Goal: Task Accomplishment & Management: Complete application form

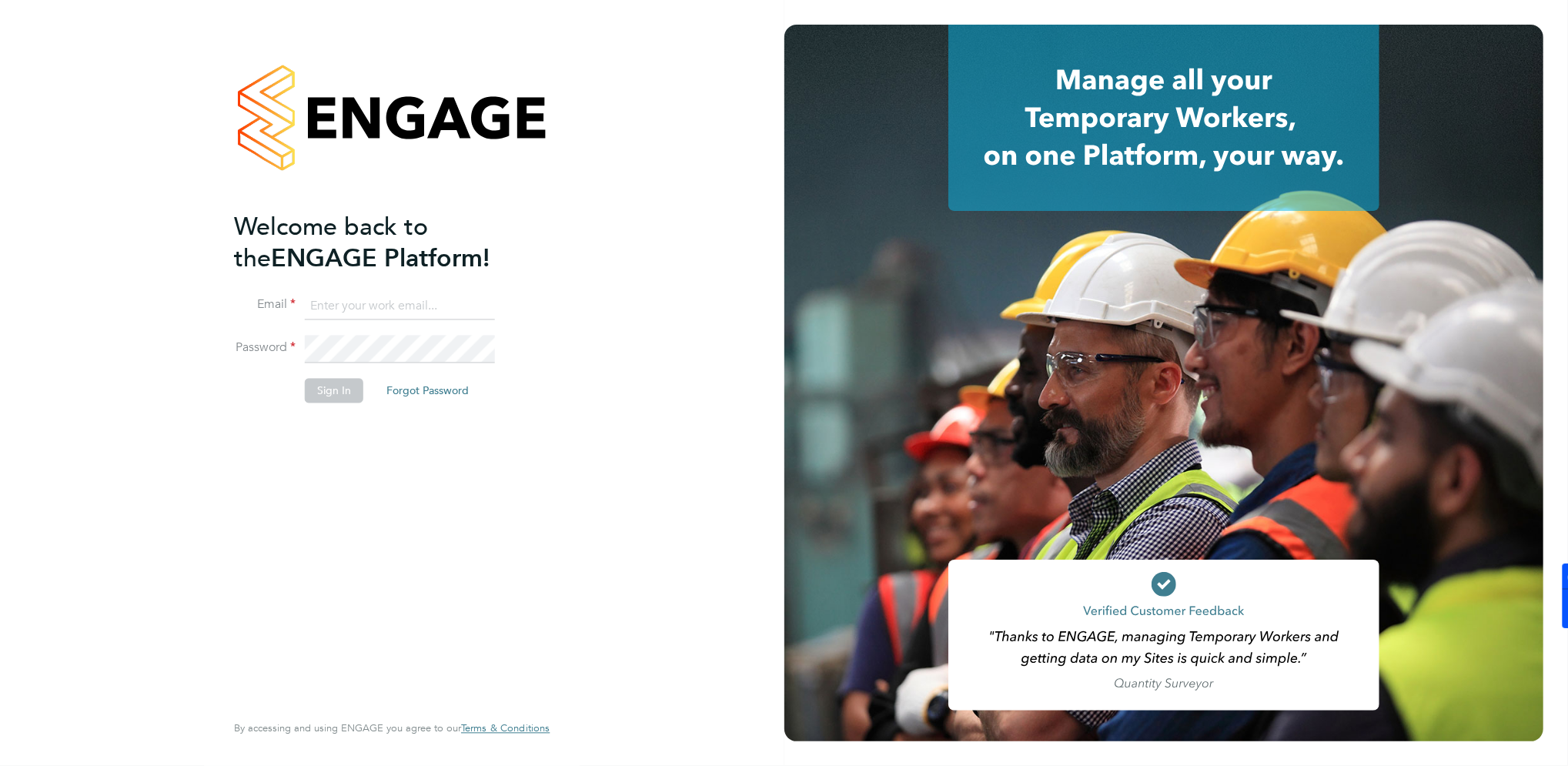
type input "[EMAIL_ADDRESS][DOMAIN_NAME]"
click at [343, 393] on button "Sign In" at bounding box center [334, 391] width 58 height 25
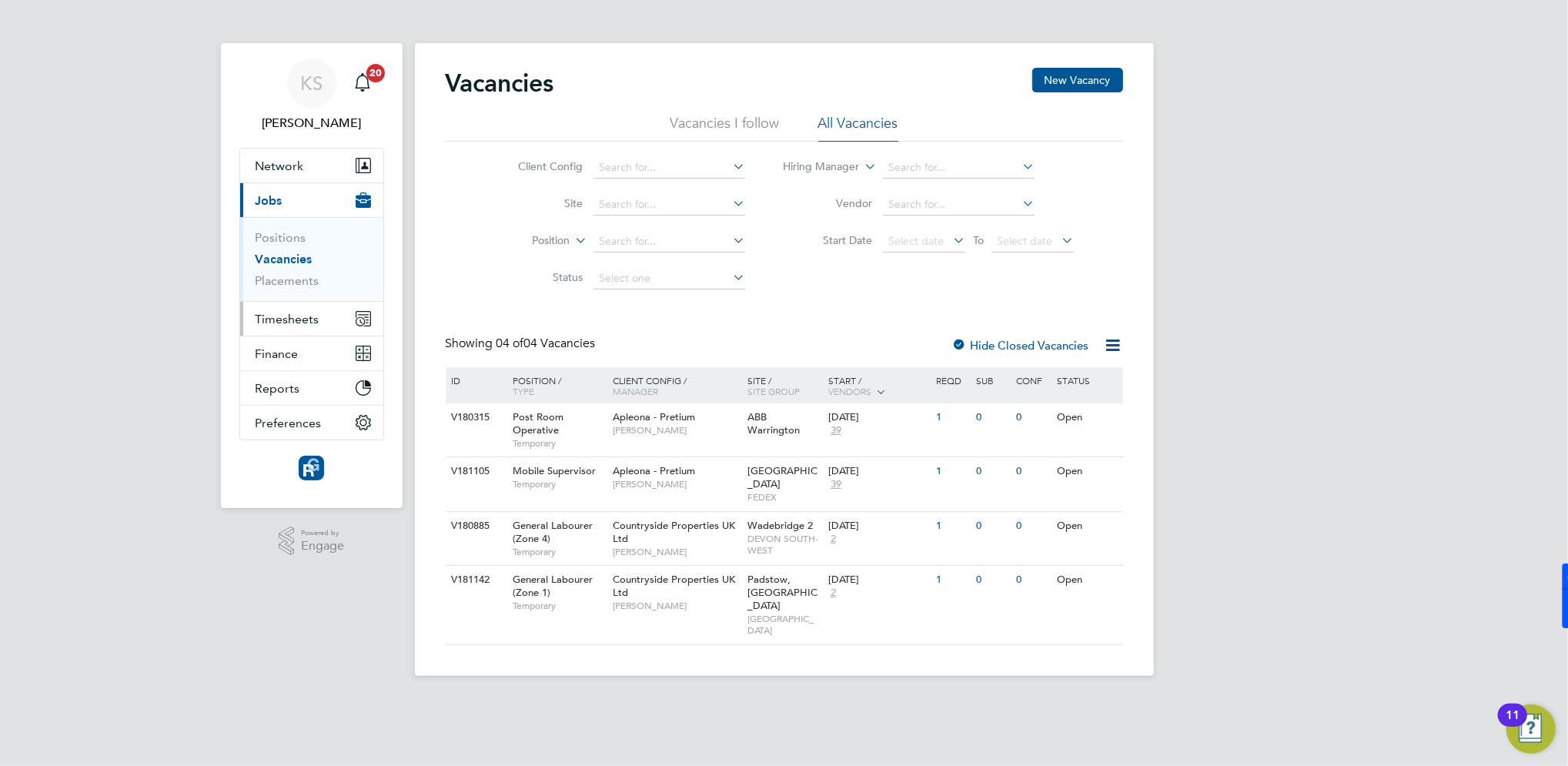
click at [289, 323] on span "Timesheets" at bounding box center [288, 319] width 64 height 15
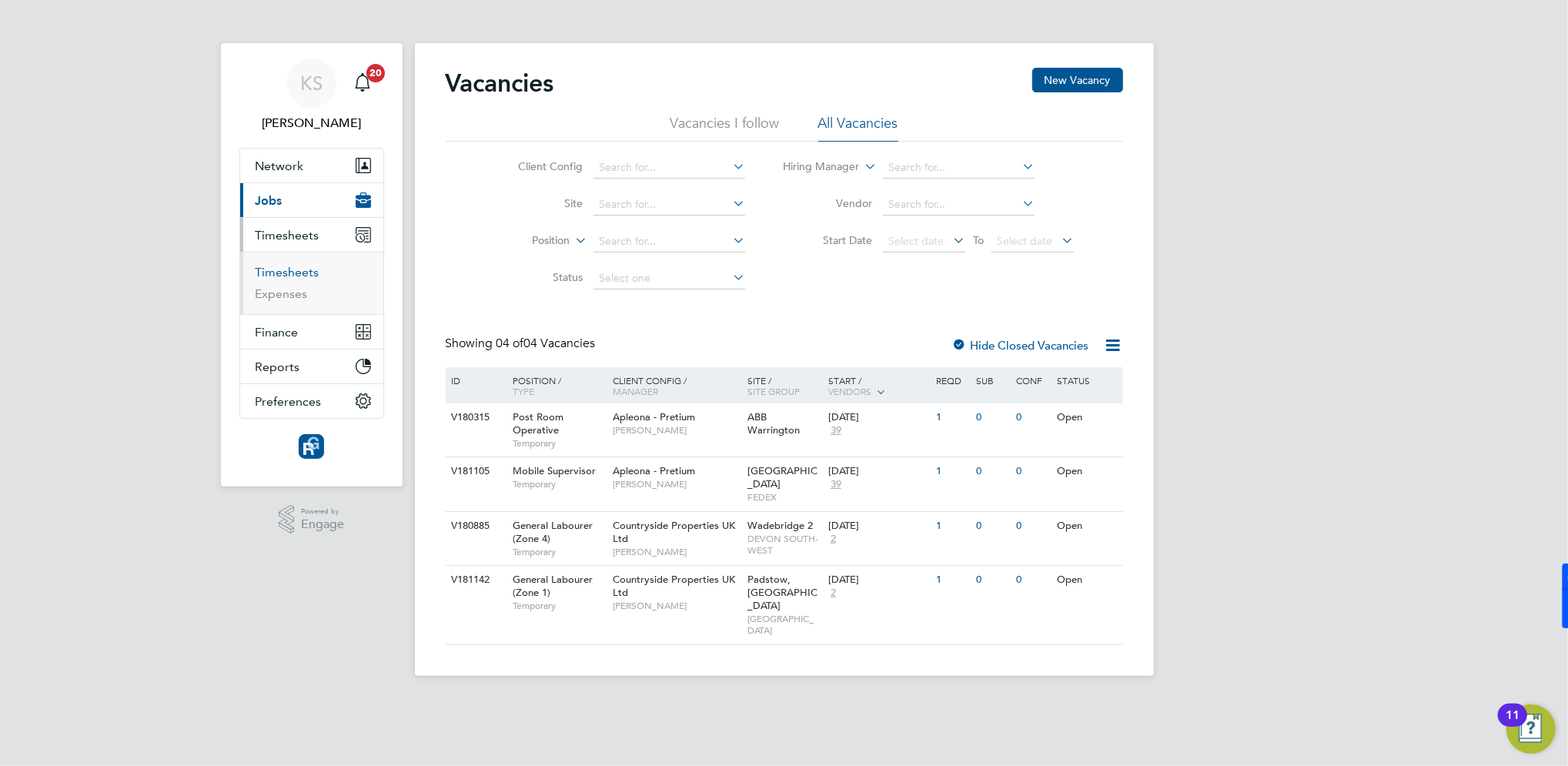
click at [298, 270] on link "Timesheets" at bounding box center [288, 272] width 64 height 15
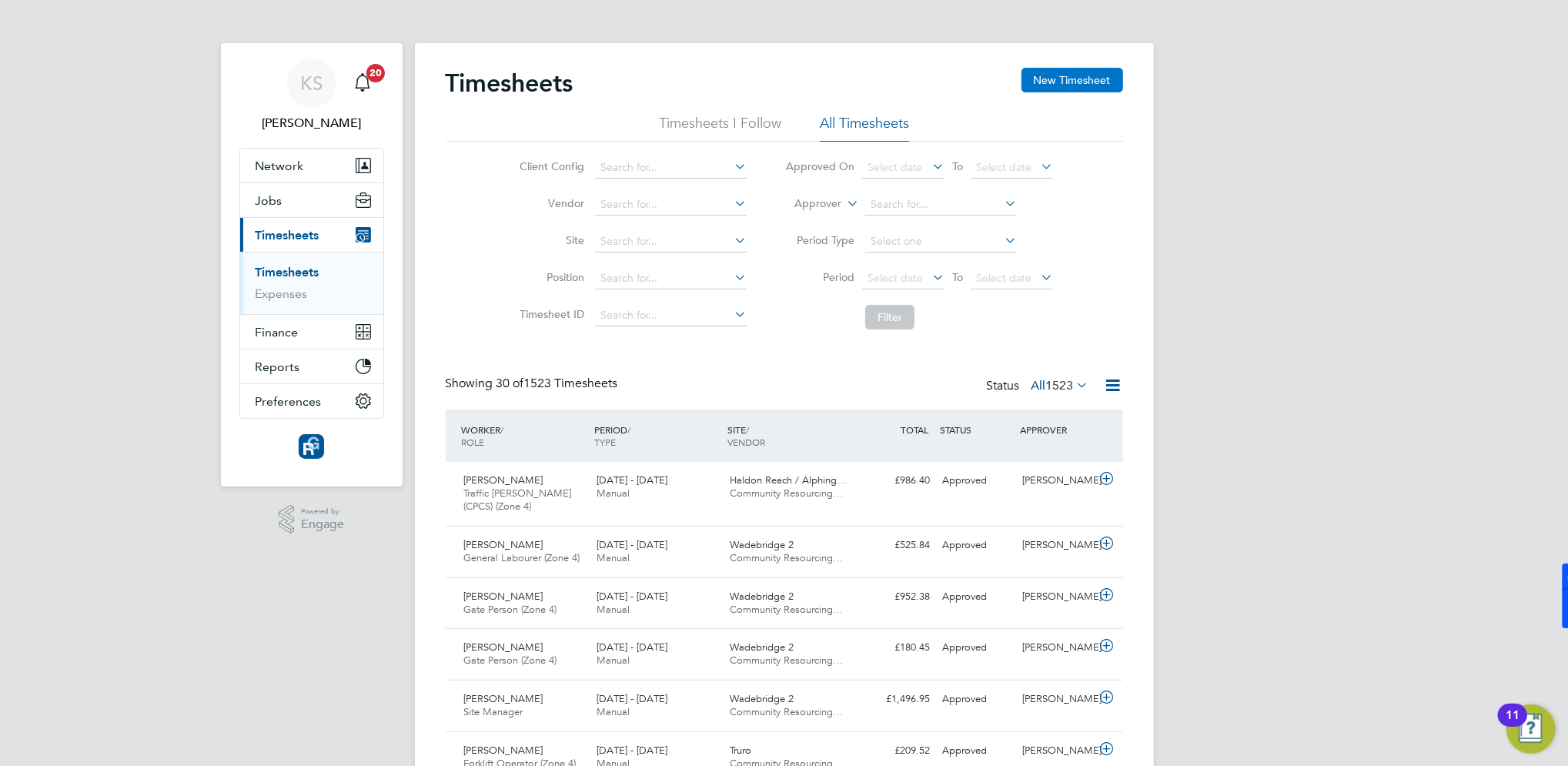
click at [1053, 82] on button "New Timesheet" at bounding box center [1072, 80] width 101 height 25
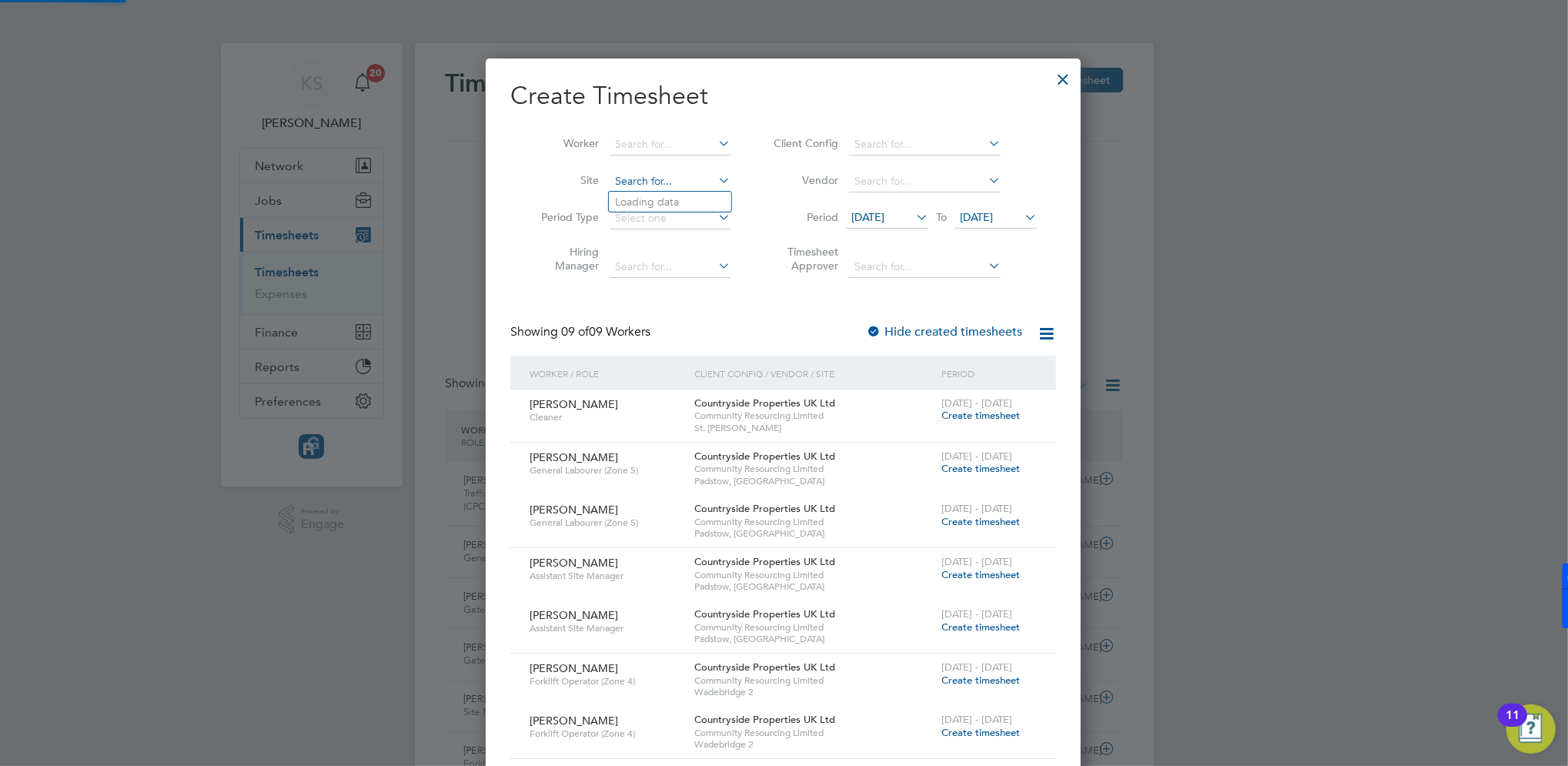
click at [632, 183] on input at bounding box center [670, 182] width 121 height 21
click at [648, 206] on li "[GEOGRAPHIC_DATA] / Chapel G ate" at bounding box center [689, 202] width 161 height 21
type input "[GEOGRAPHIC_DATA] / [GEOGRAPHIC_DATA]"
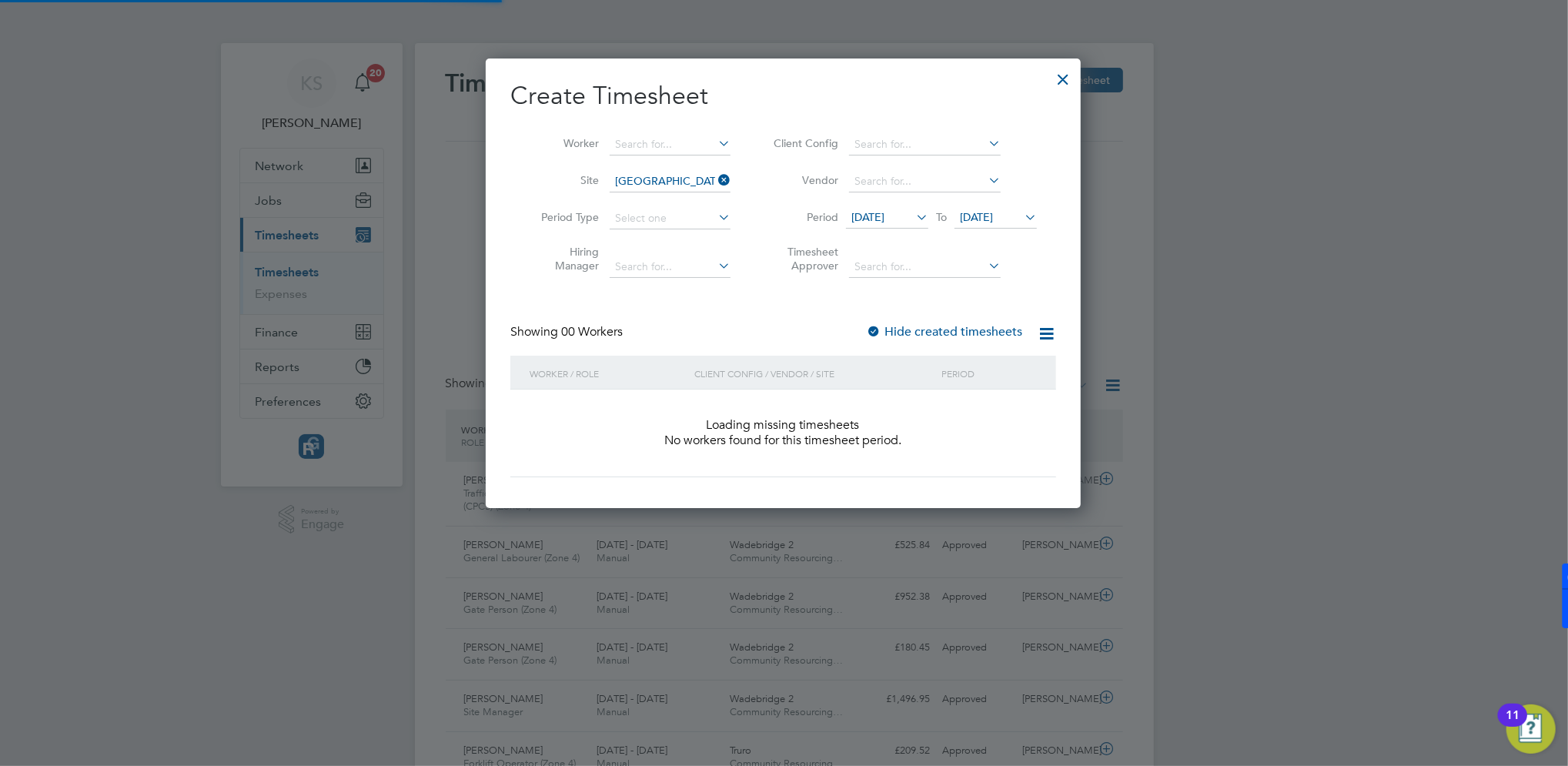
click at [873, 215] on span "[DATE]" at bounding box center [868, 217] width 34 height 14
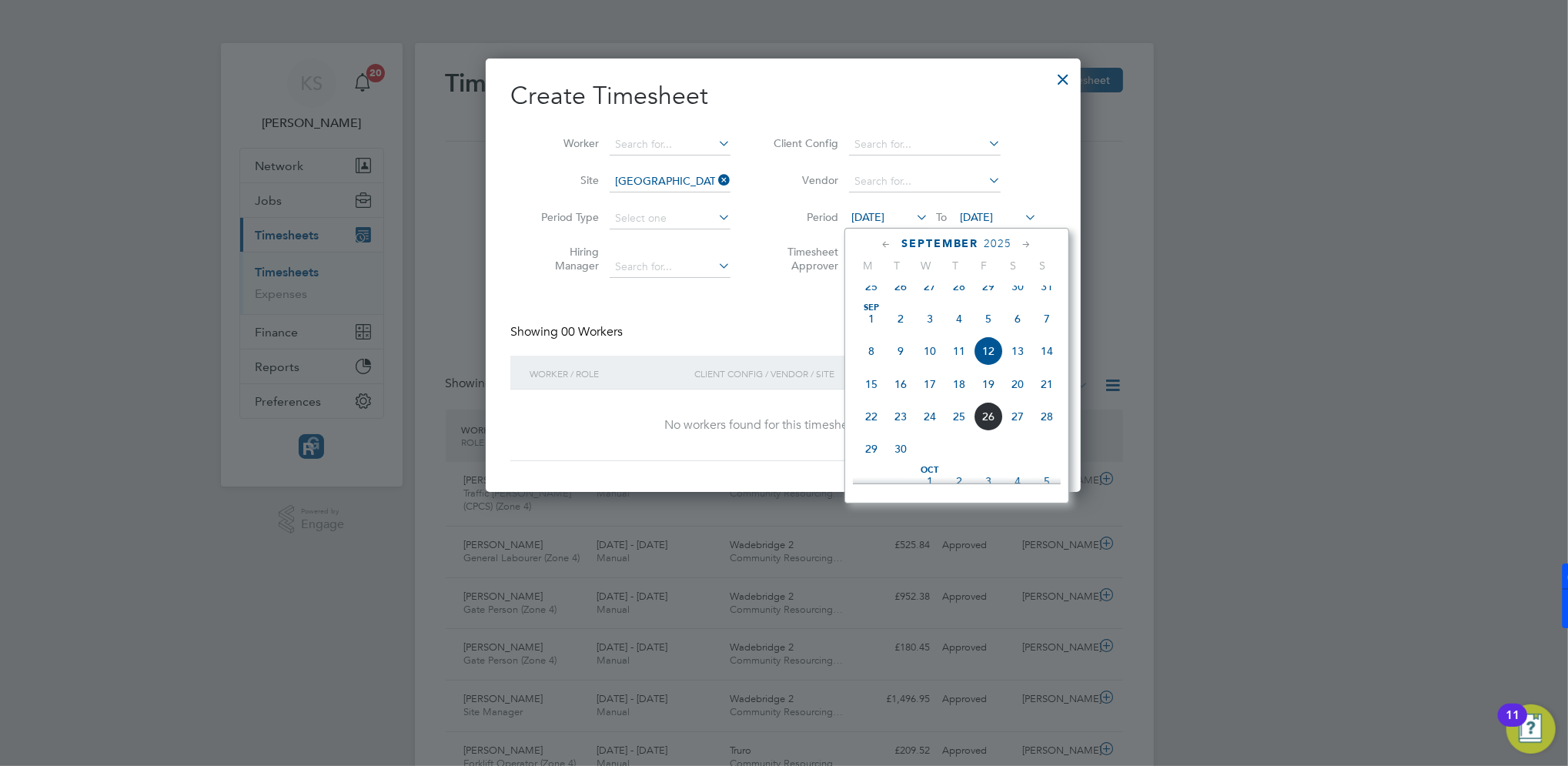
click at [900, 432] on span "23" at bounding box center [900, 416] width 29 height 29
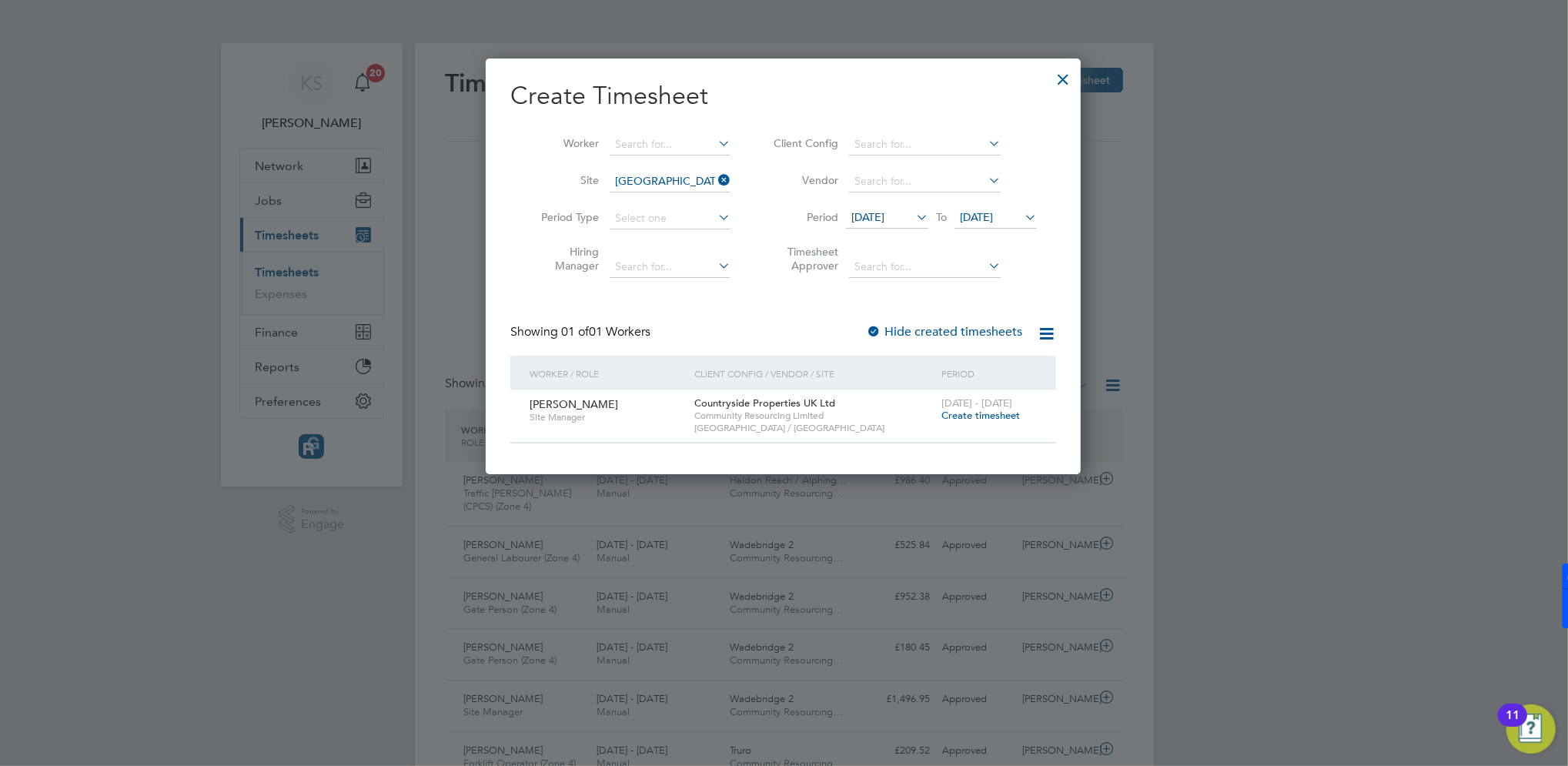
click at [987, 414] on span "Create timesheet" at bounding box center [980, 415] width 79 height 13
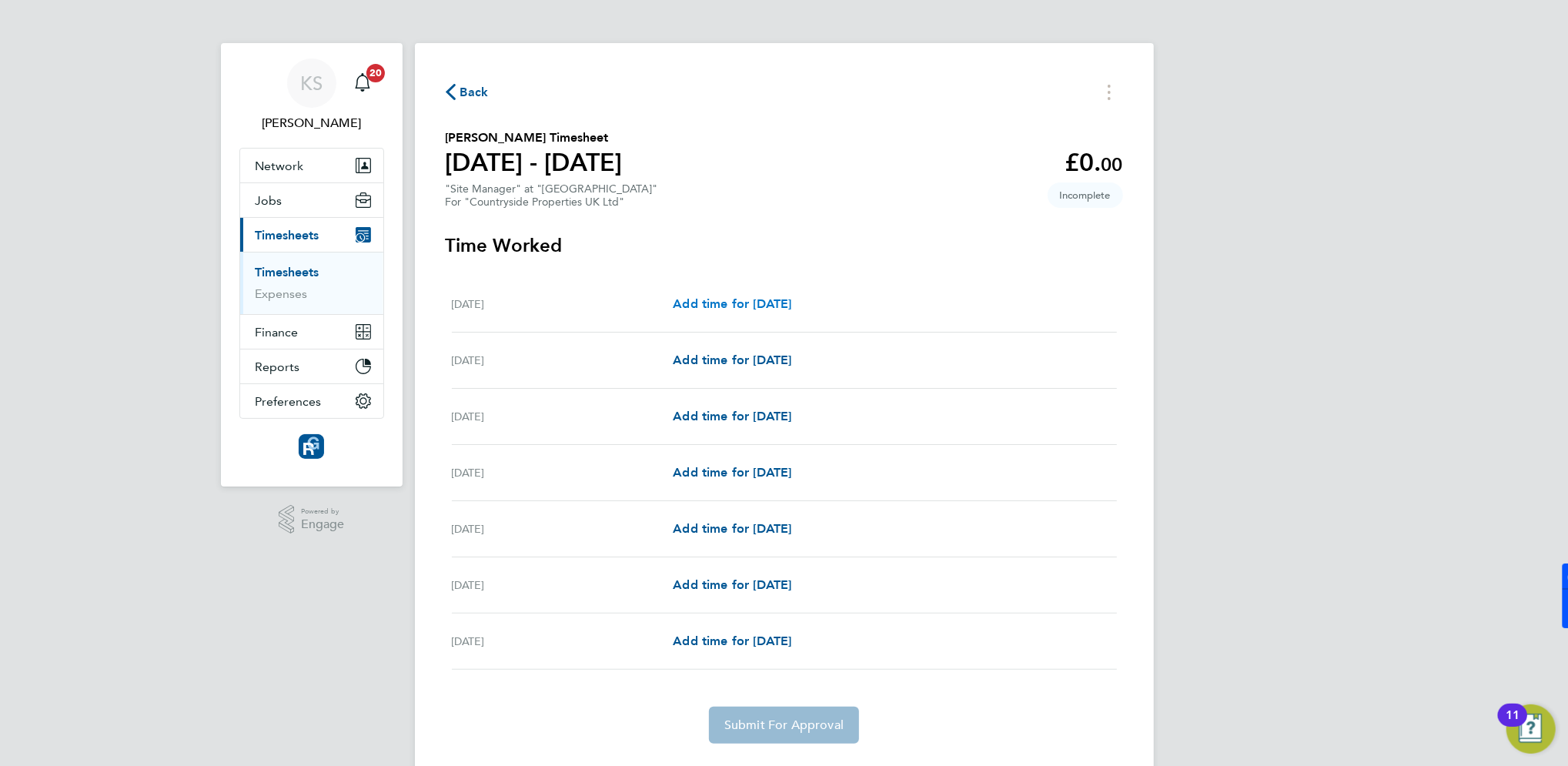
click at [758, 306] on span "Add time for [DATE]" at bounding box center [732, 304] width 118 height 15
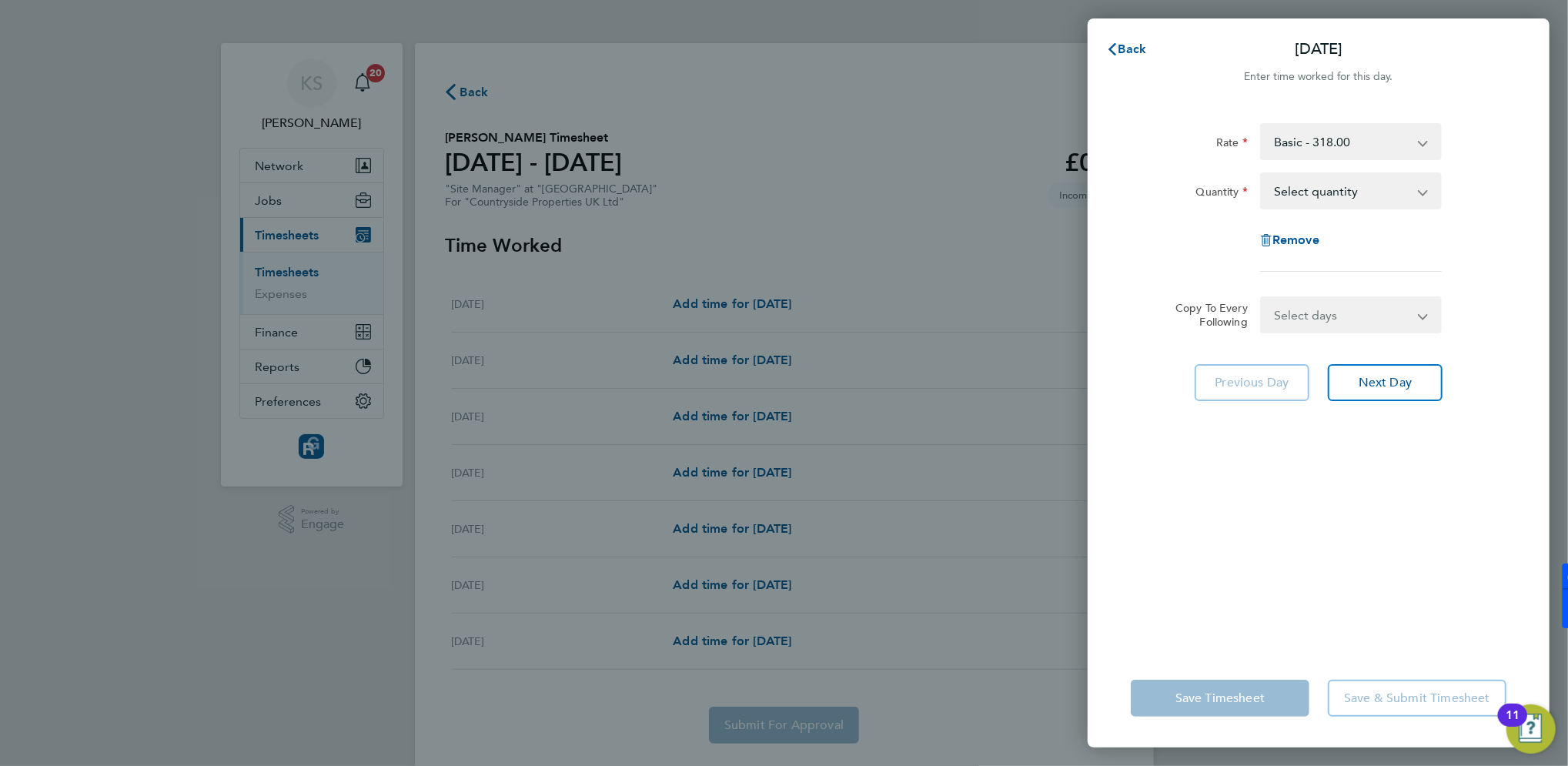
click at [1326, 189] on select "Select quantity 0.5 1" at bounding box center [1341, 191] width 160 height 34
select select "1"
click at [1262, 174] on select "Select quantity 0.5 1" at bounding box center [1341, 191] width 160 height 34
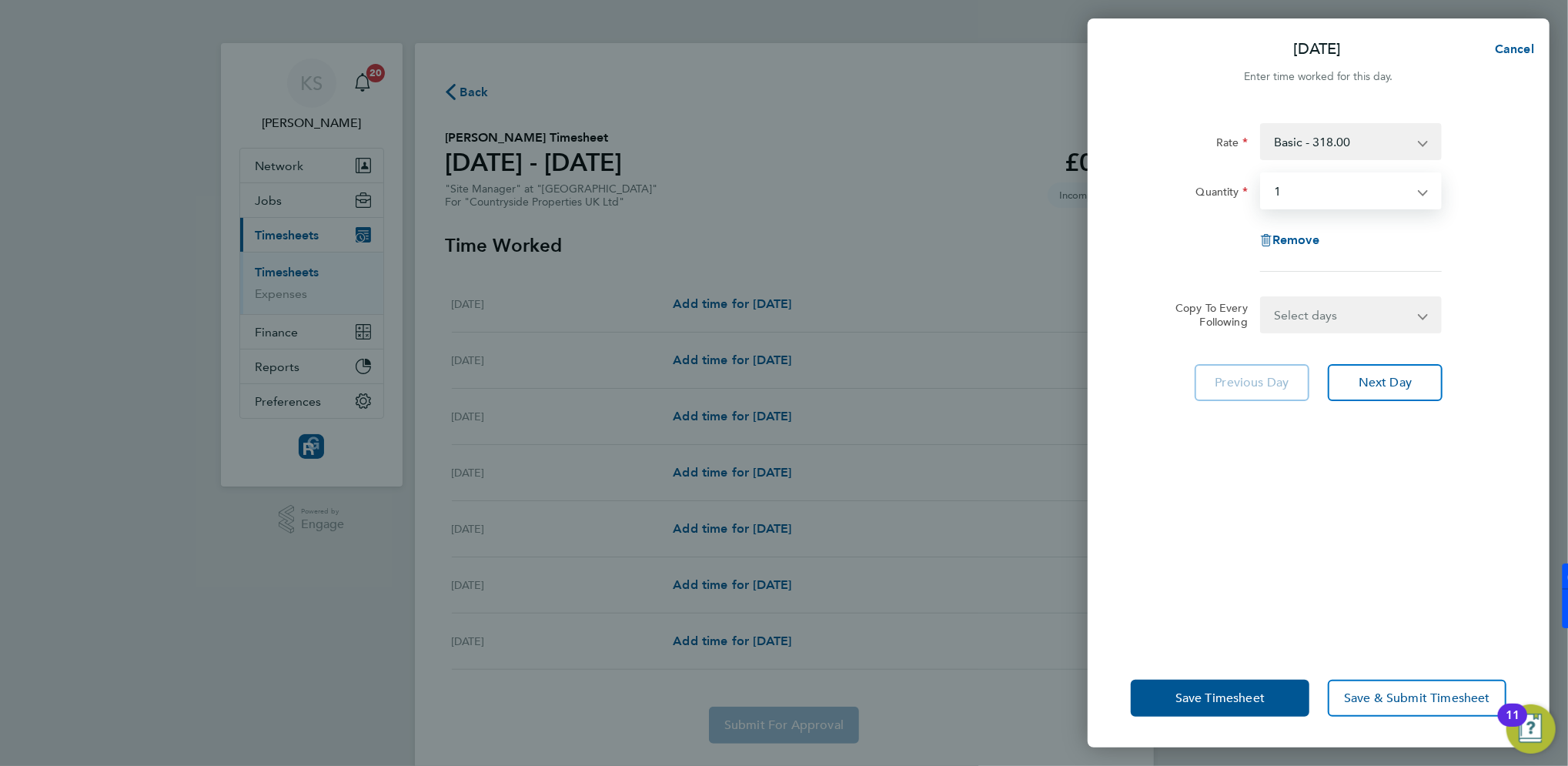
click at [1302, 318] on select "Select days Day Weekday (Mon-Fri) Weekend (Sat-Sun) [DATE] [DATE] [DATE] [DATE]…" at bounding box center [1342, 315] width 161 height 34
click at [1176, 246] on div "Remove" at bounding box center [1319, 240] width 388 height 37
click at [1288, 318] on select "Select days Day Weekday (Mon-Fri) Weekend (Sat-Sun) [DATE] [DATE] [DATE] [DATE]…" at bounding box center [1342, 315] width 161 height 34
select select "DAY"
click at [1262, 298] on select "Select days Day Weekday (Mon-Fri) Weekend (Sat-Sun) [DATE] [DATE] [DATE] [DATE]…" at bounding box center [1342, 315] width 161 height 34
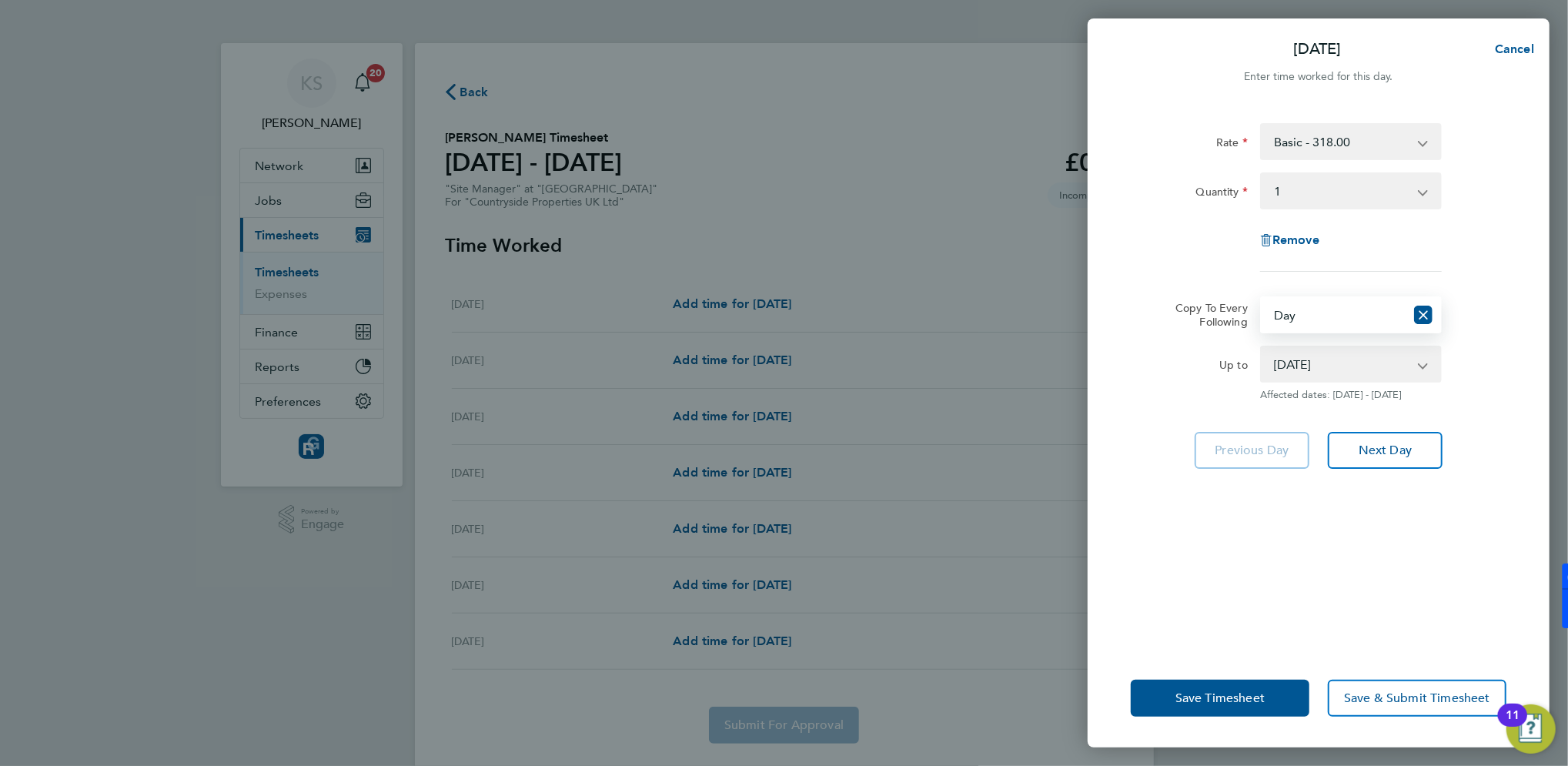
click at [1311, 367] on select "[DATE] [DATE] [DATE] [DATE] [DATE] [DATE]" at bounding box center [1341, 364] width 160 height 34
select select "[DATE]"
click at [1262, 348] on select "[DATE] [DATE] [DATE] [DATE] [DATE] [DATE]" at bounding box center [1341, 364] width 160 height 34
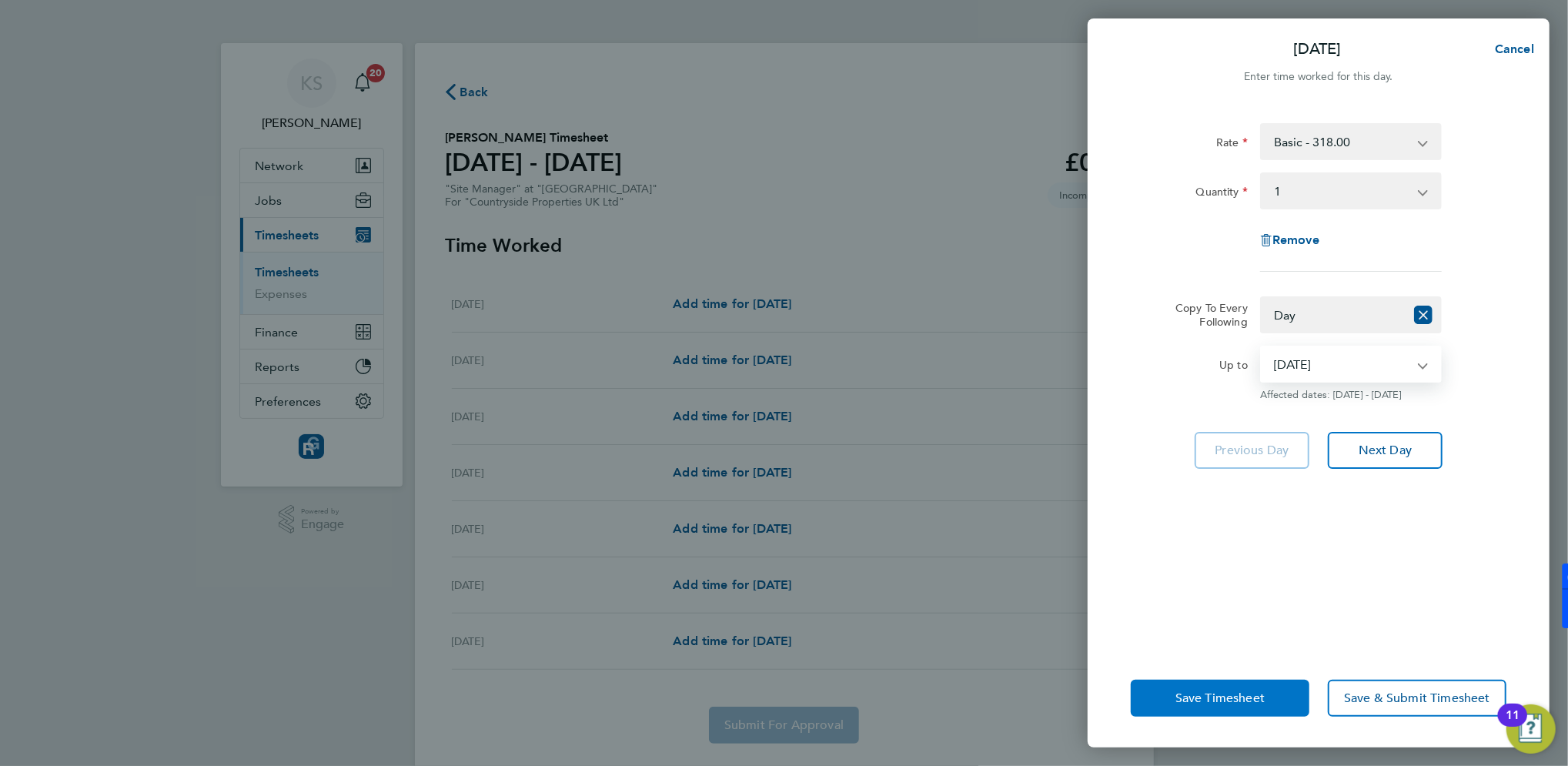
click at [1242, 699] on span "Save Timesheet" at bounding box center [1219, 698] width 89 height 15
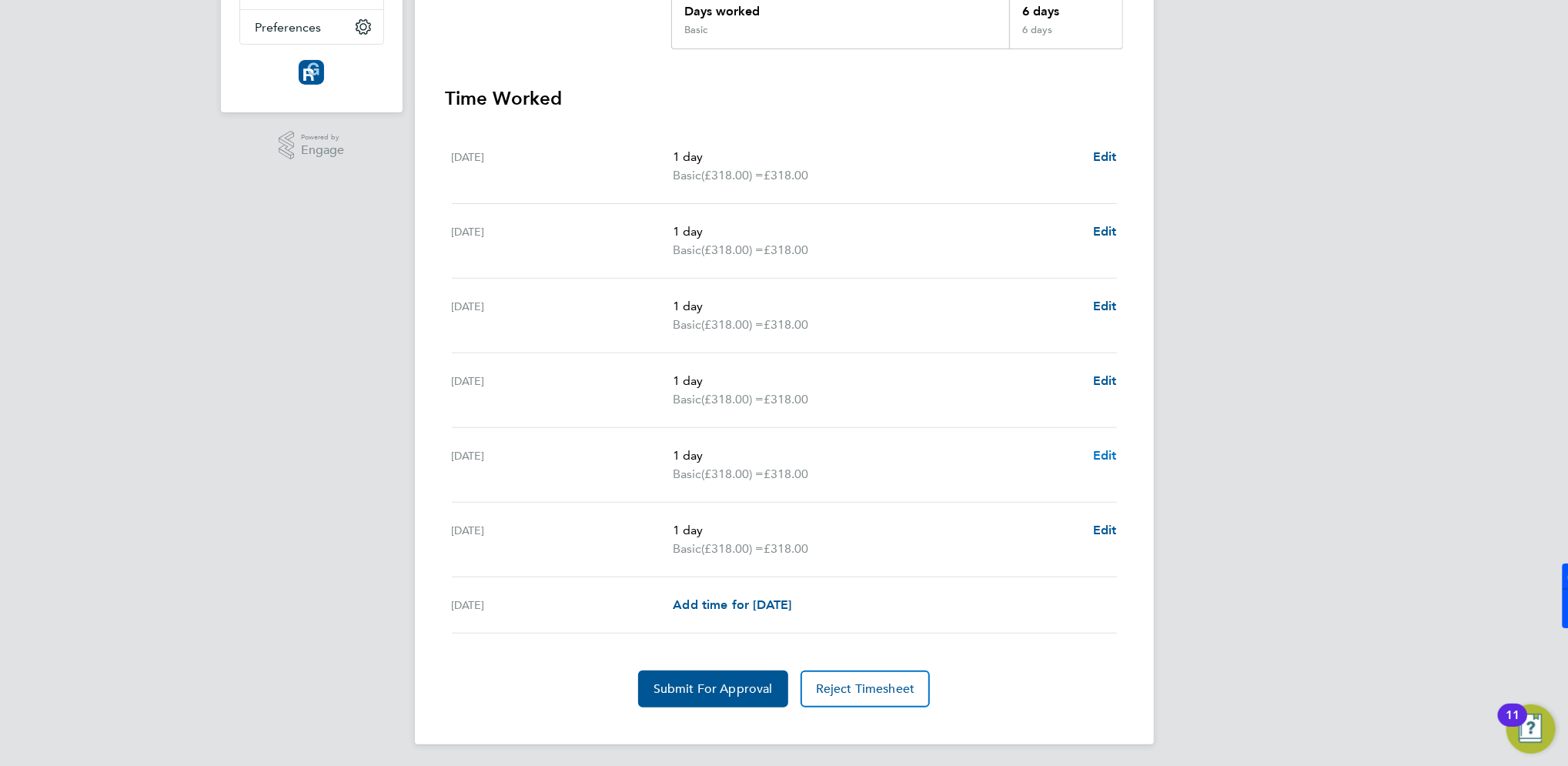
click at [1098, 453] on span "Edit" at bounding box center [1105, 455] width 24 height 15
select select "1"
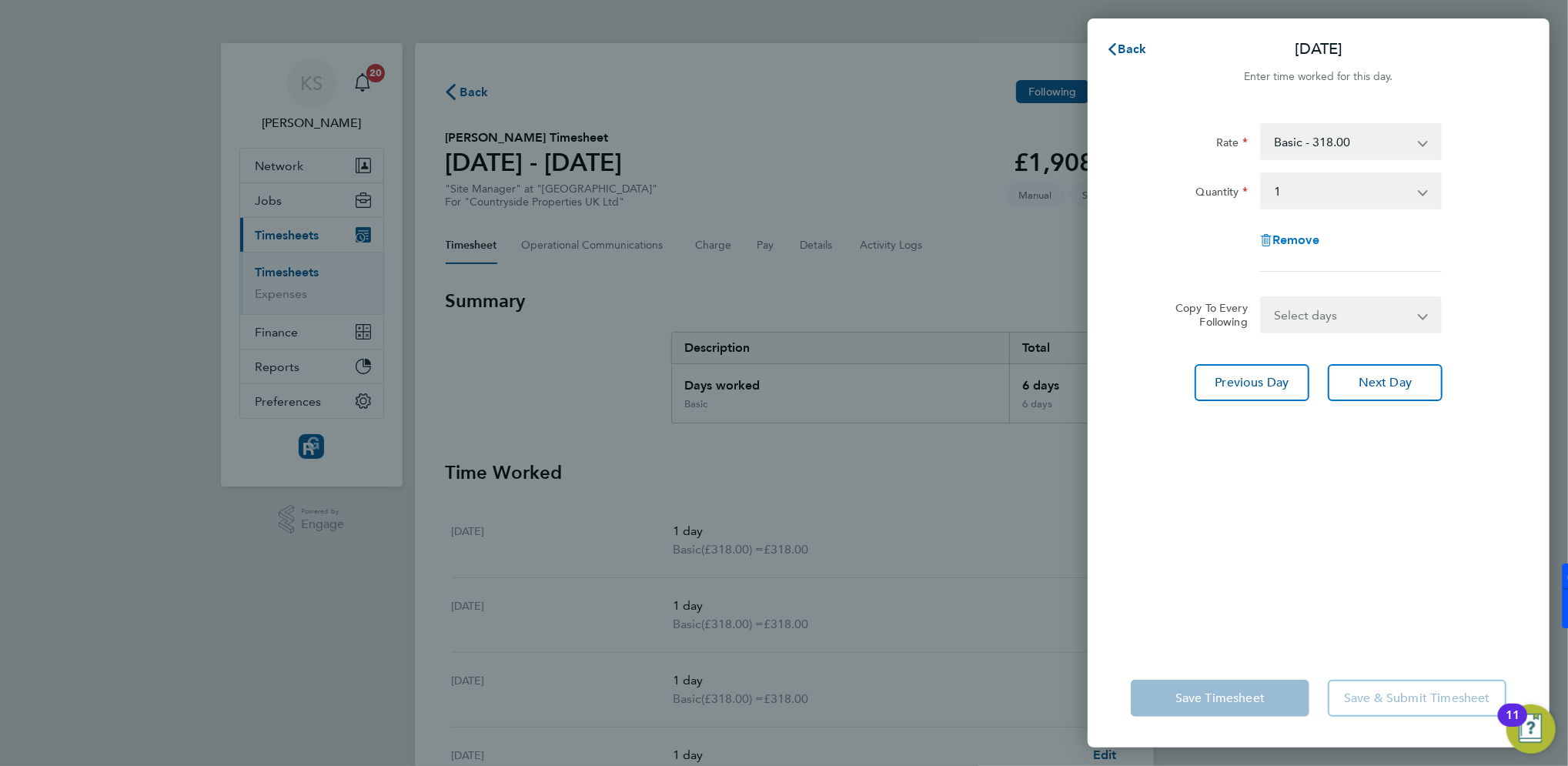
click at [1283, 233] on span "Remove" at bounding box center [1295, 240] width 47 height 15
select select "null"
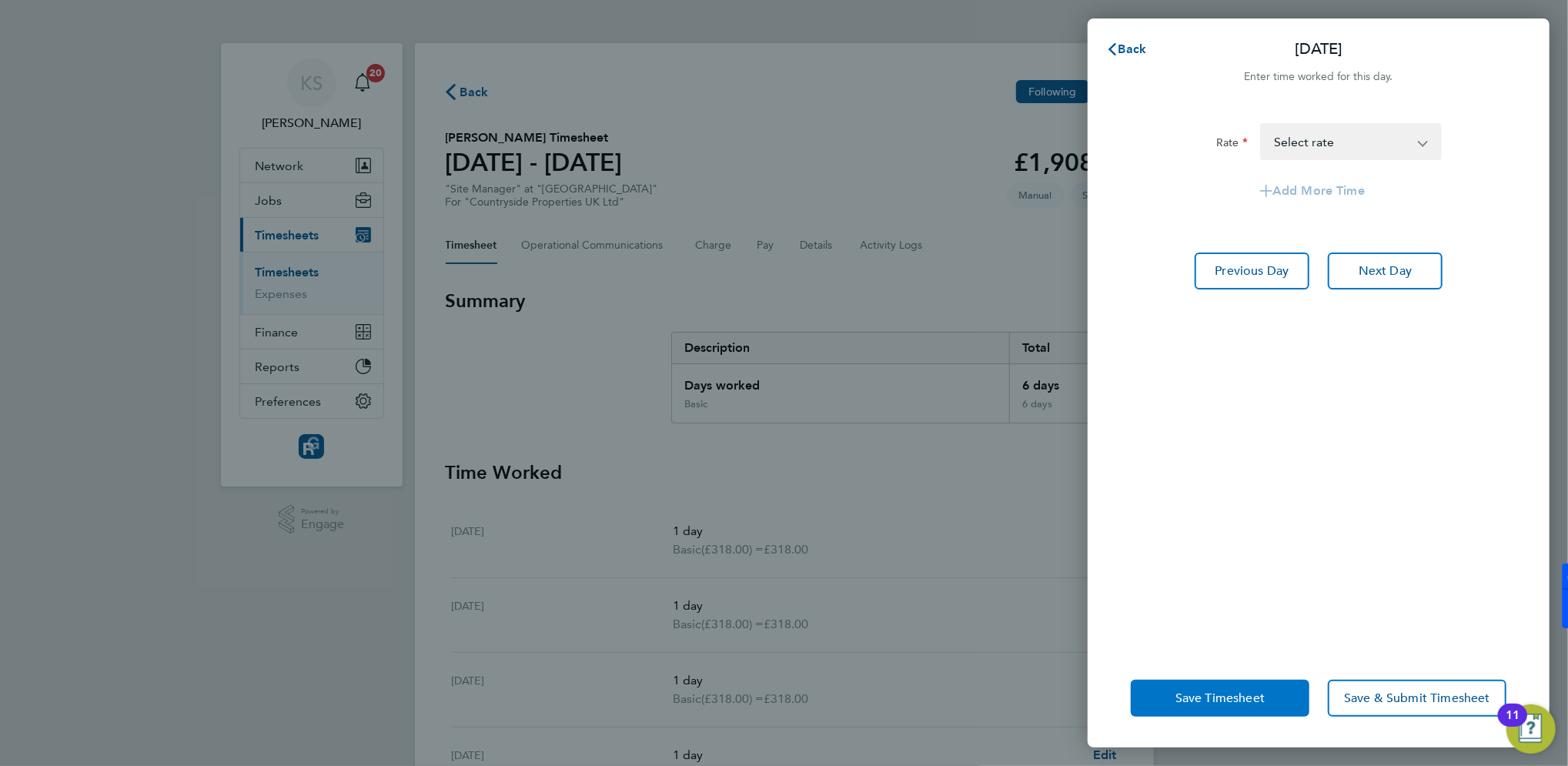
click at [1203, 697] on span "Save Timesheet" at bounding box center [1219, 698] width 89 height 15
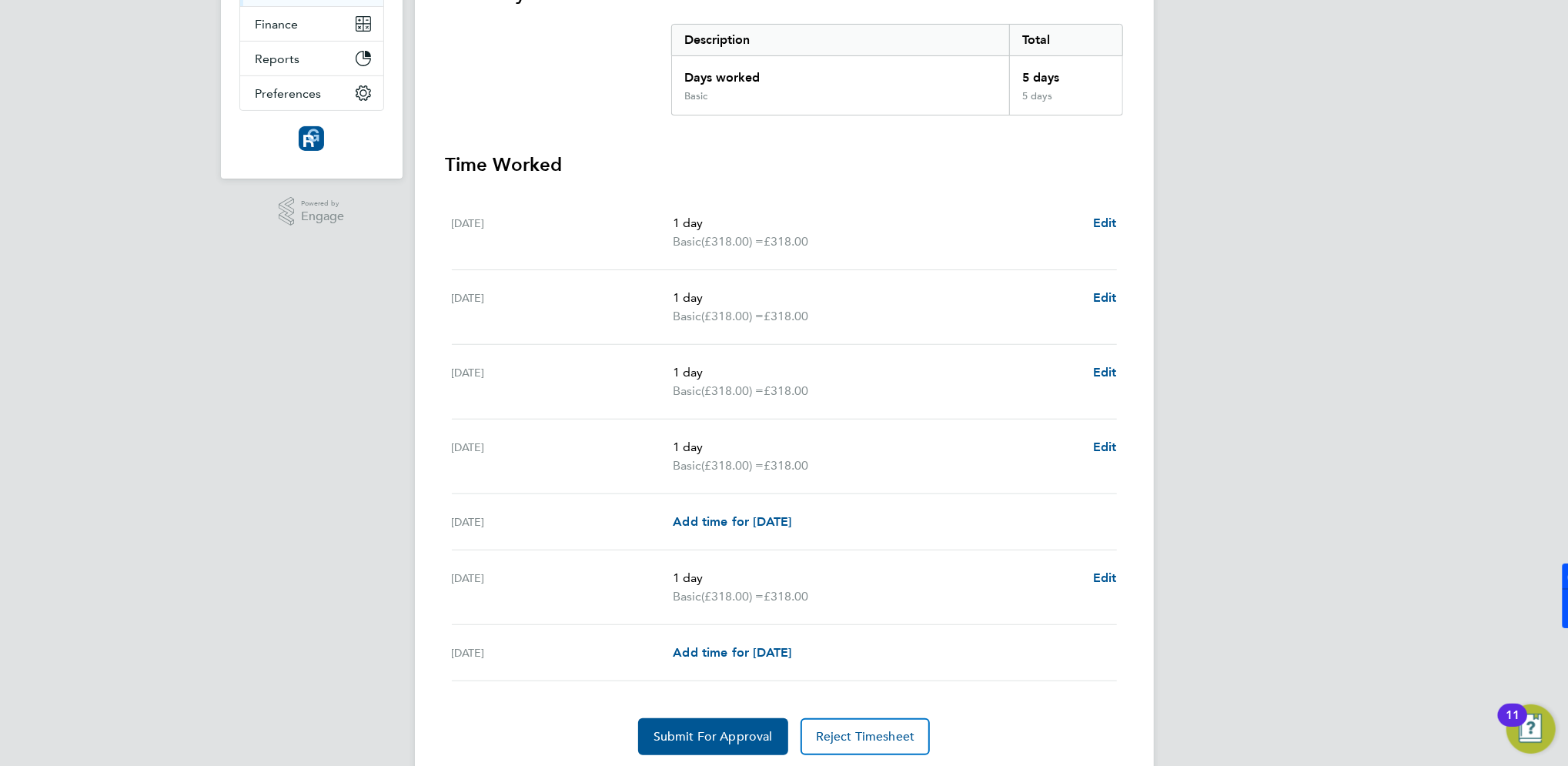
scroll to position [355, 0]
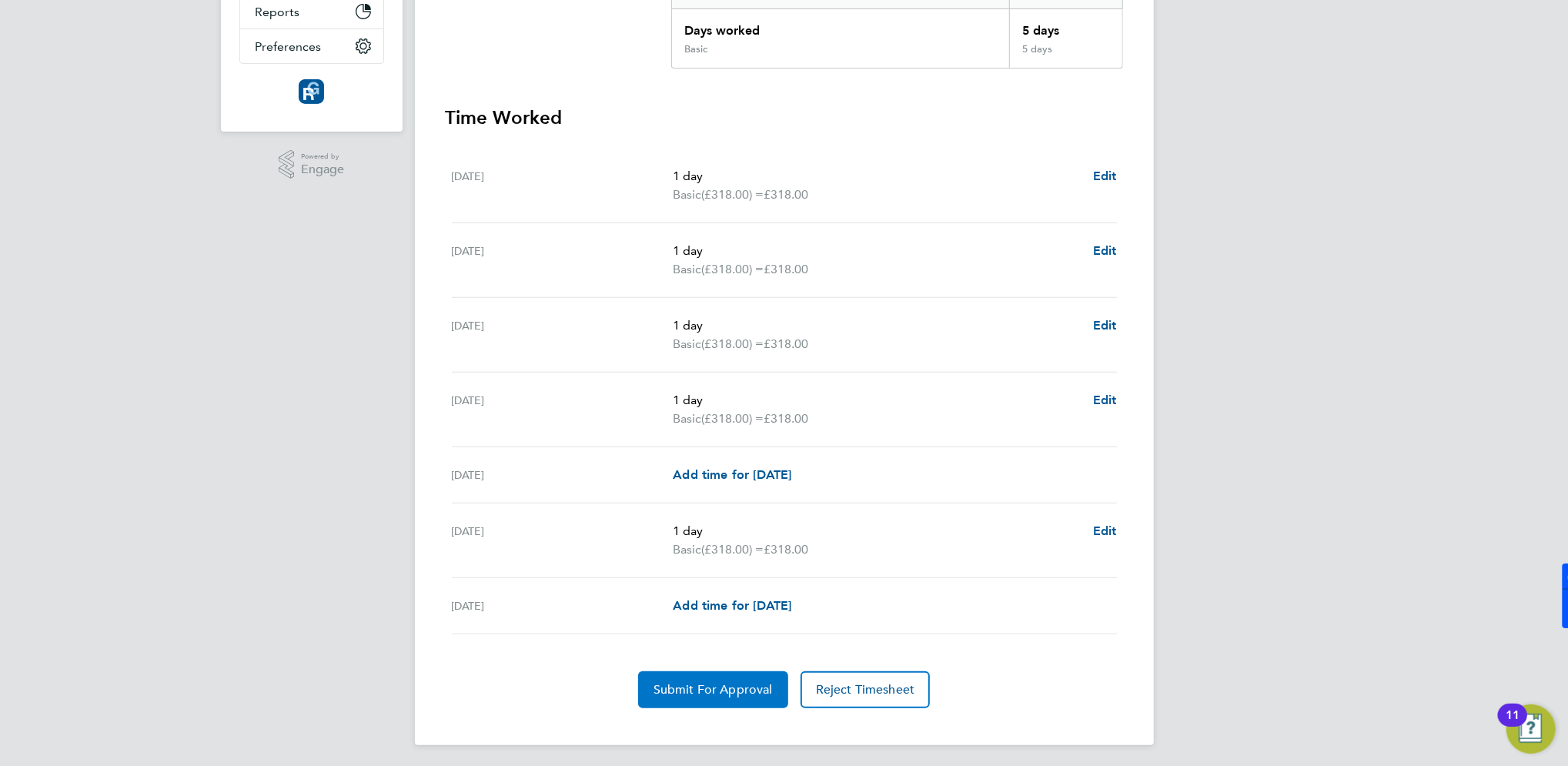
click at [725, 690] on span "Submit For Approval" at bounding box center [713, 689] width 119 height 15
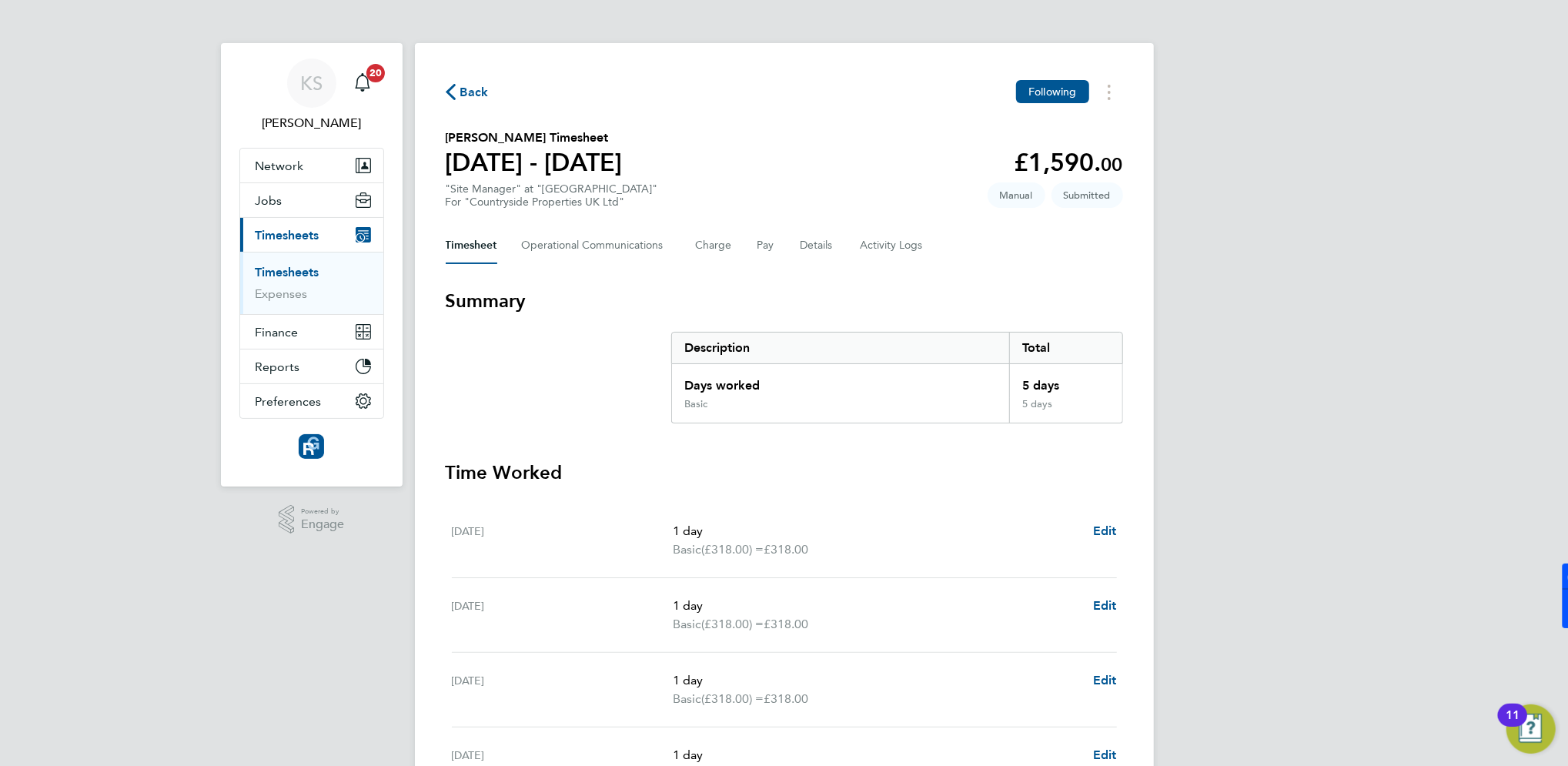
click at [291, 233] on span "Timesheets" at bounding box center [288, 235] width 64 height 15
click at [289, 274] on link "Timesheets" at bounding box center [288, 272] width 64 height 15
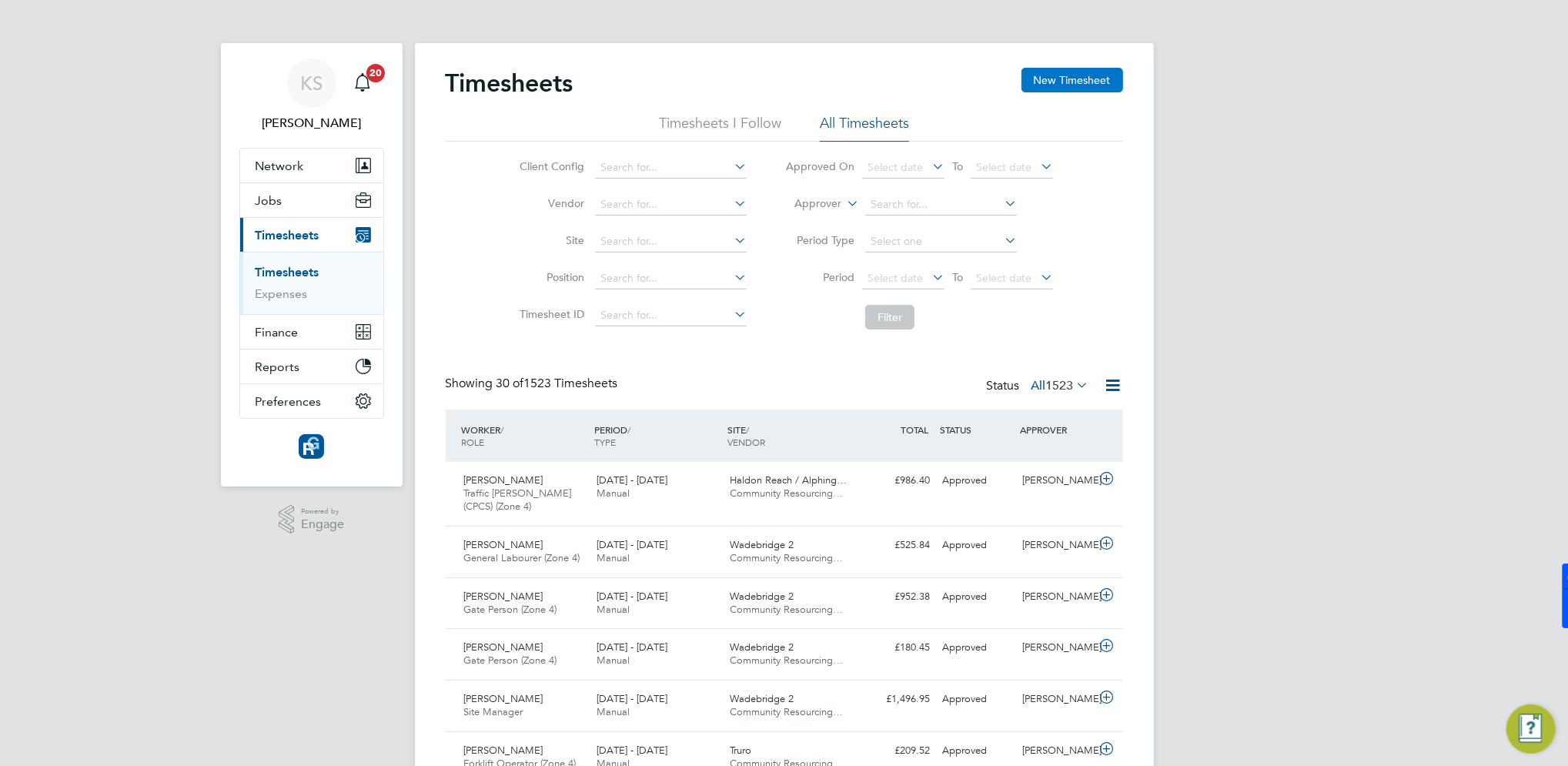
scroll to position [39, 133]
click at [1081, 86] on button "New Timesheet" at bounding box center [1072, 80] width 101 height 25
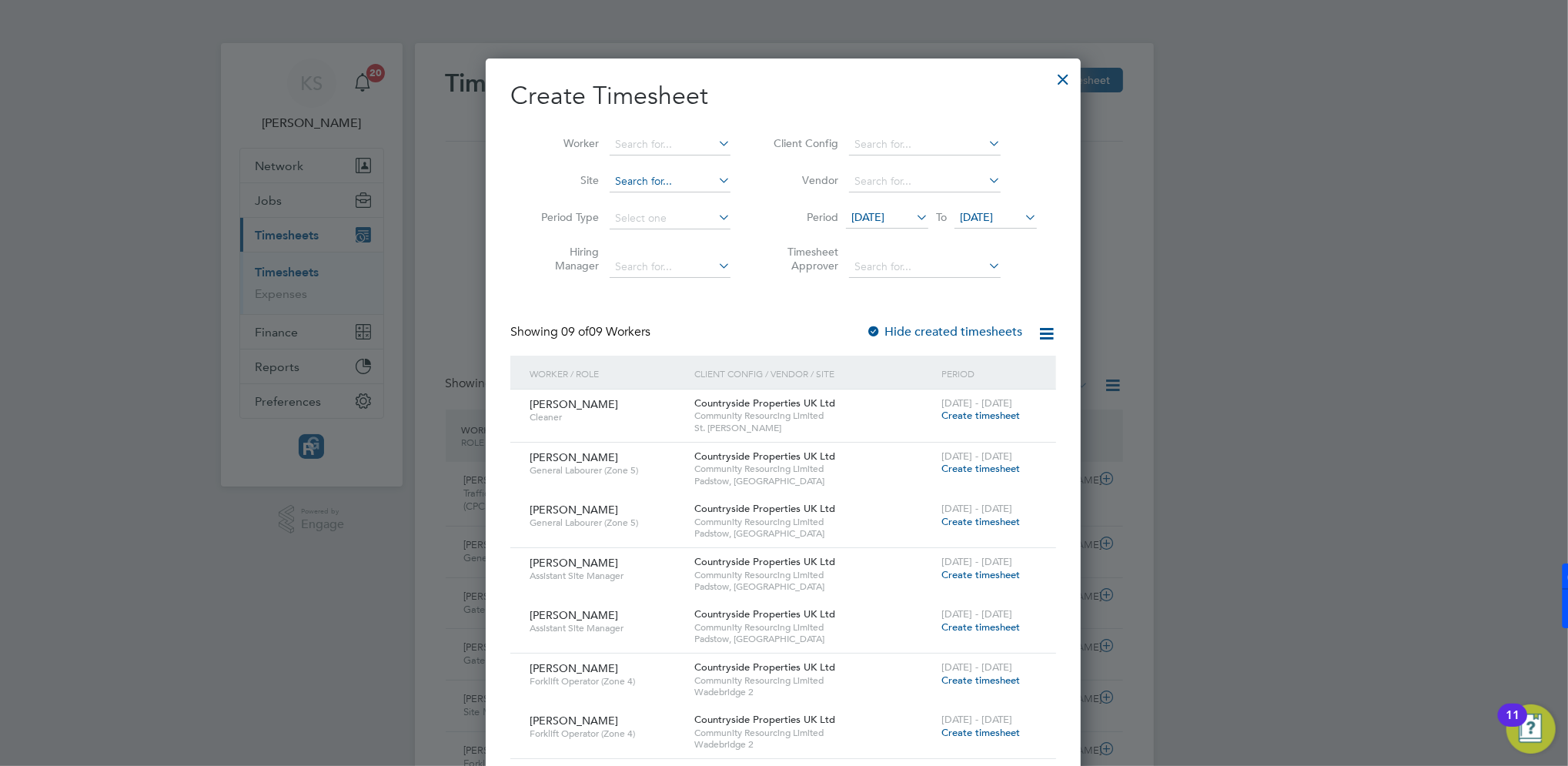
click at [641, 172] on input at bounding box center [670, 182] width 121 height 21
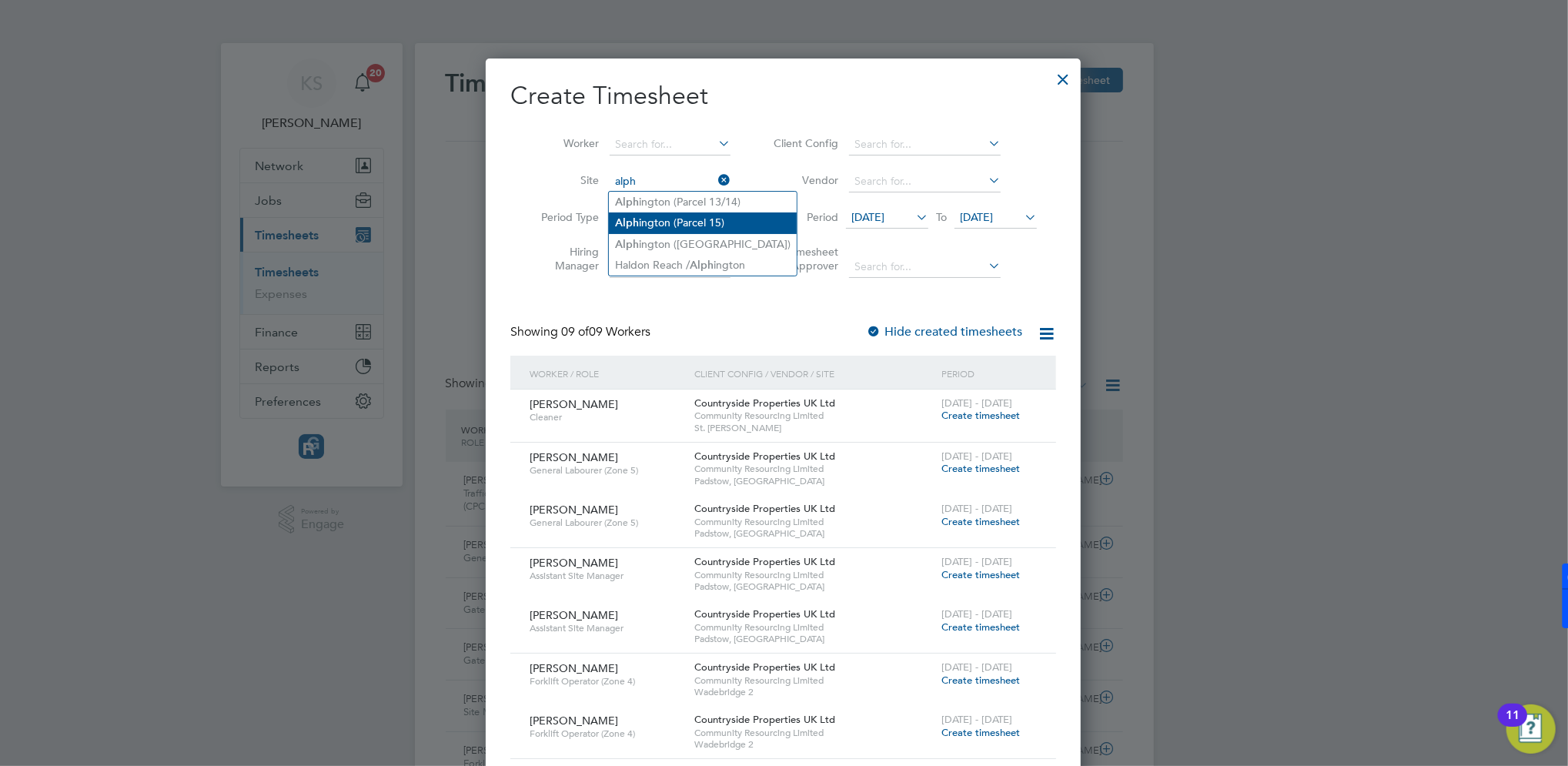
click at [686, 219] on li "[PERSON_NAME] (Parcel 15)" at bounding box center [702, 223] width 188 height 21
type input "Alphington (Parcel 15)"
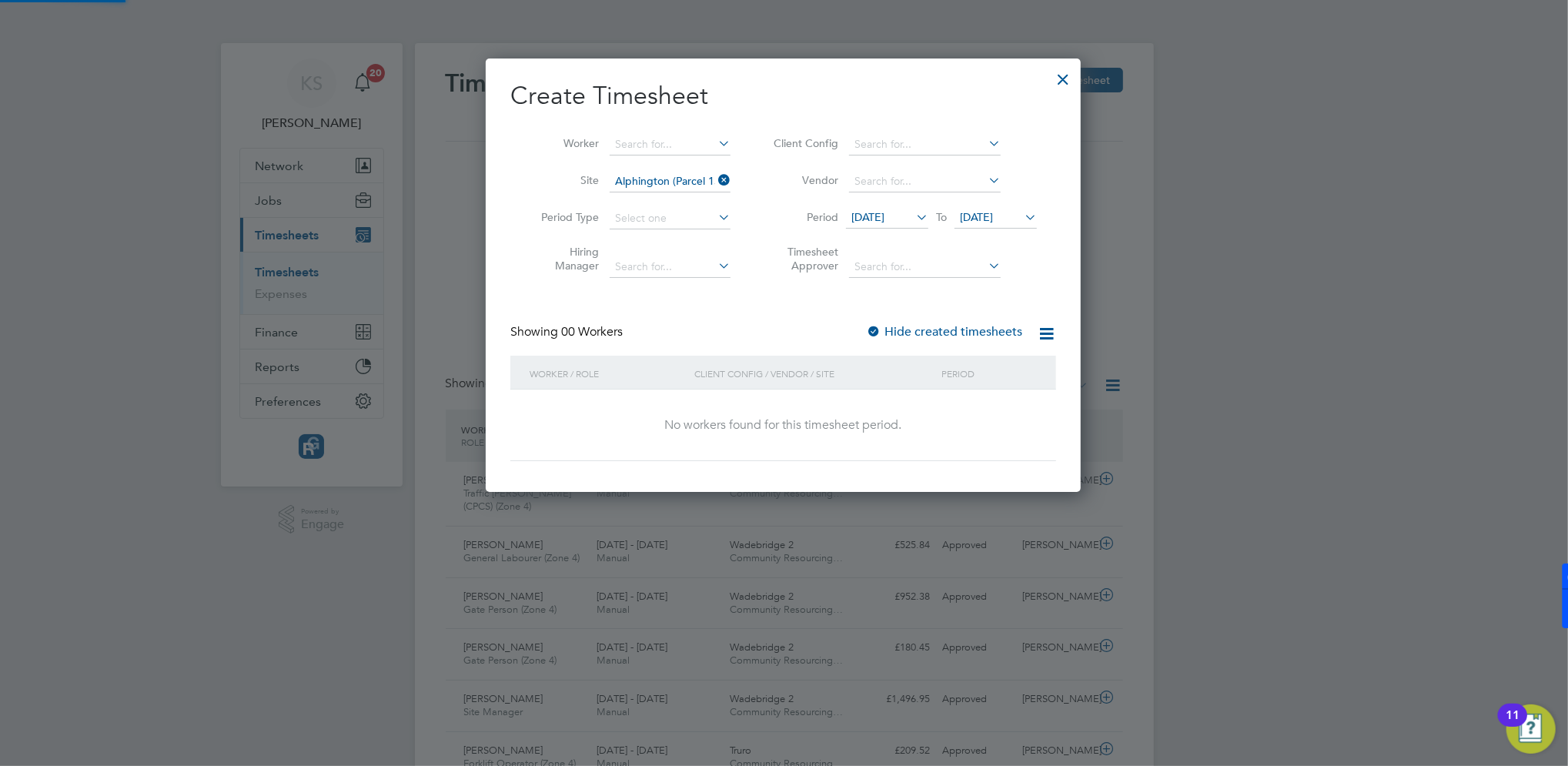
click at [879, 221] on span "[DATE]" at bounding box center [868, 217] width 34 height 14
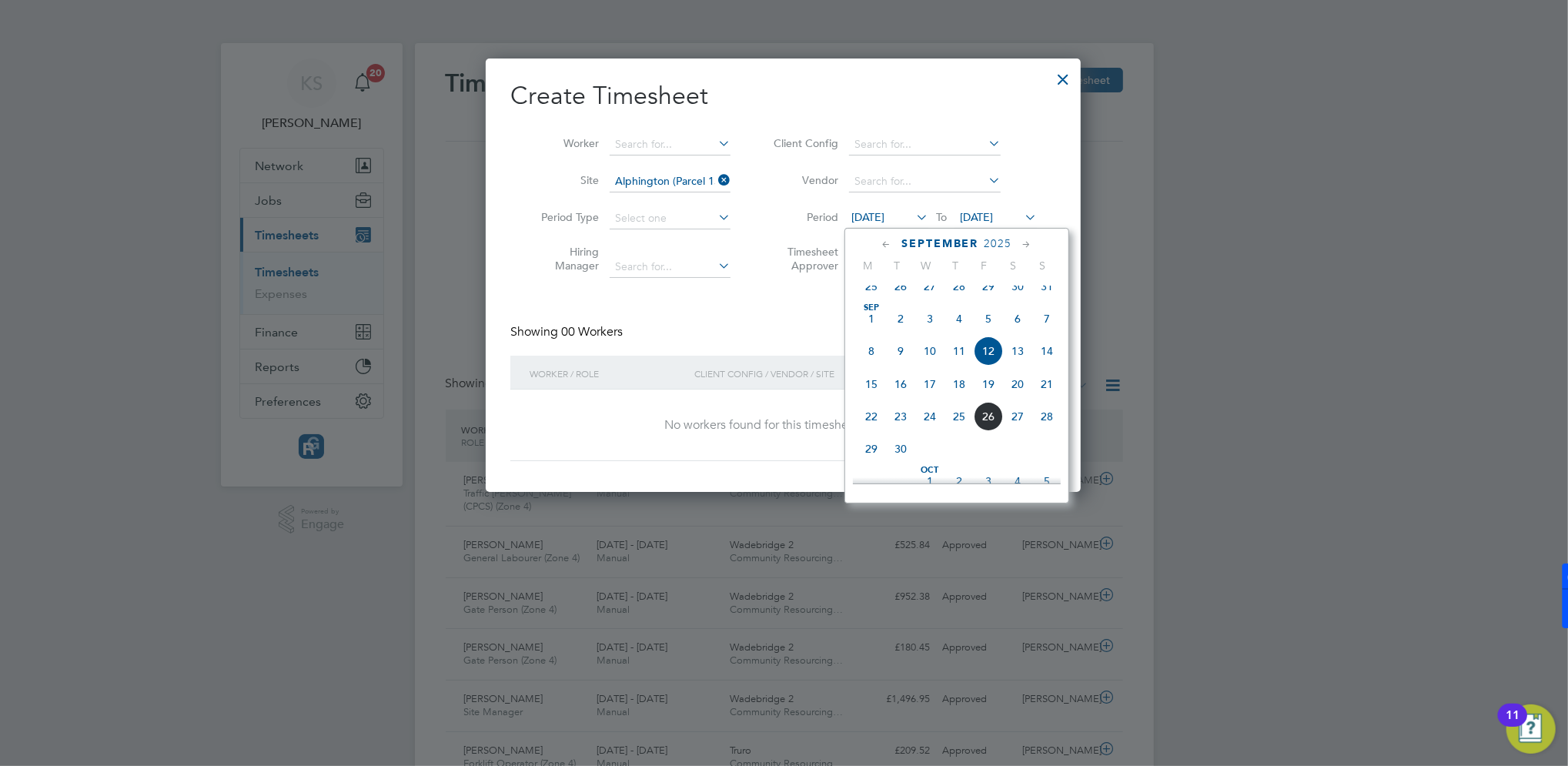
click at [897, 432] on span "23" at bounding box center [900, 416] width 29 height 29
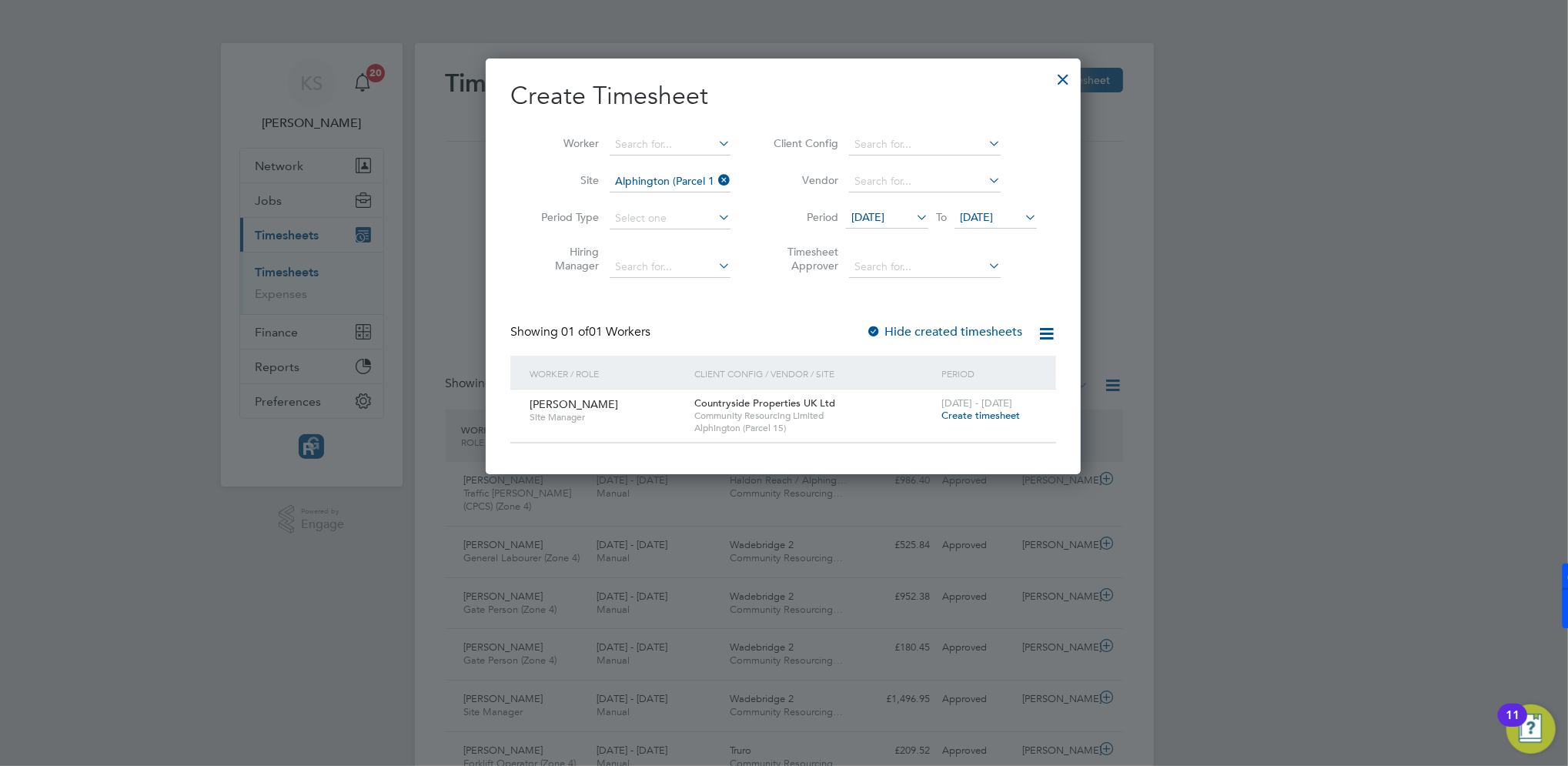
click at [979, 410] on span "Create timesheet" at bounding box center [980, 415] width 79 height 13
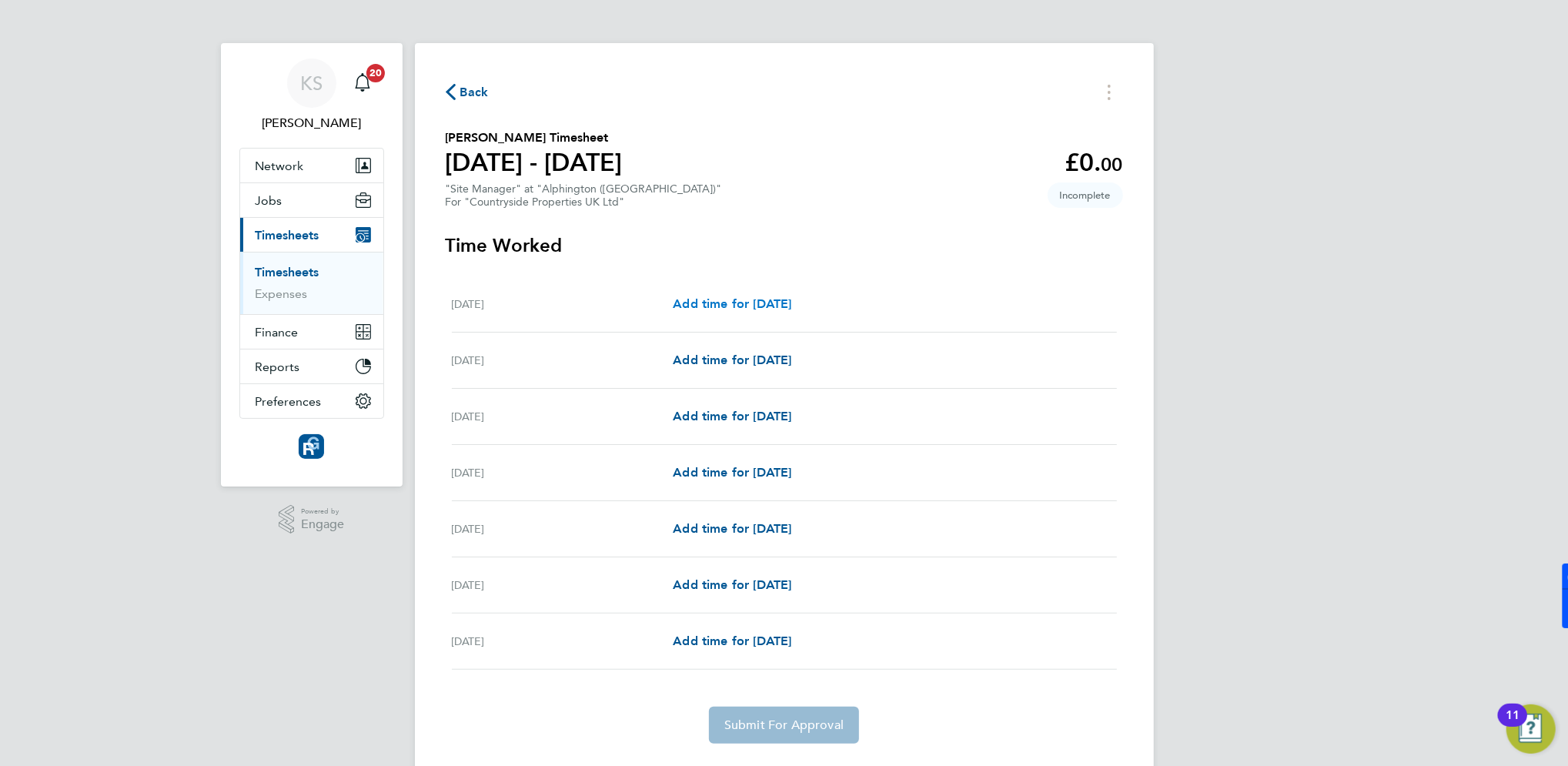
click at [770, 305] on span "Add time for [DATE]" at bounding box center [732, 304] width 118 height 15
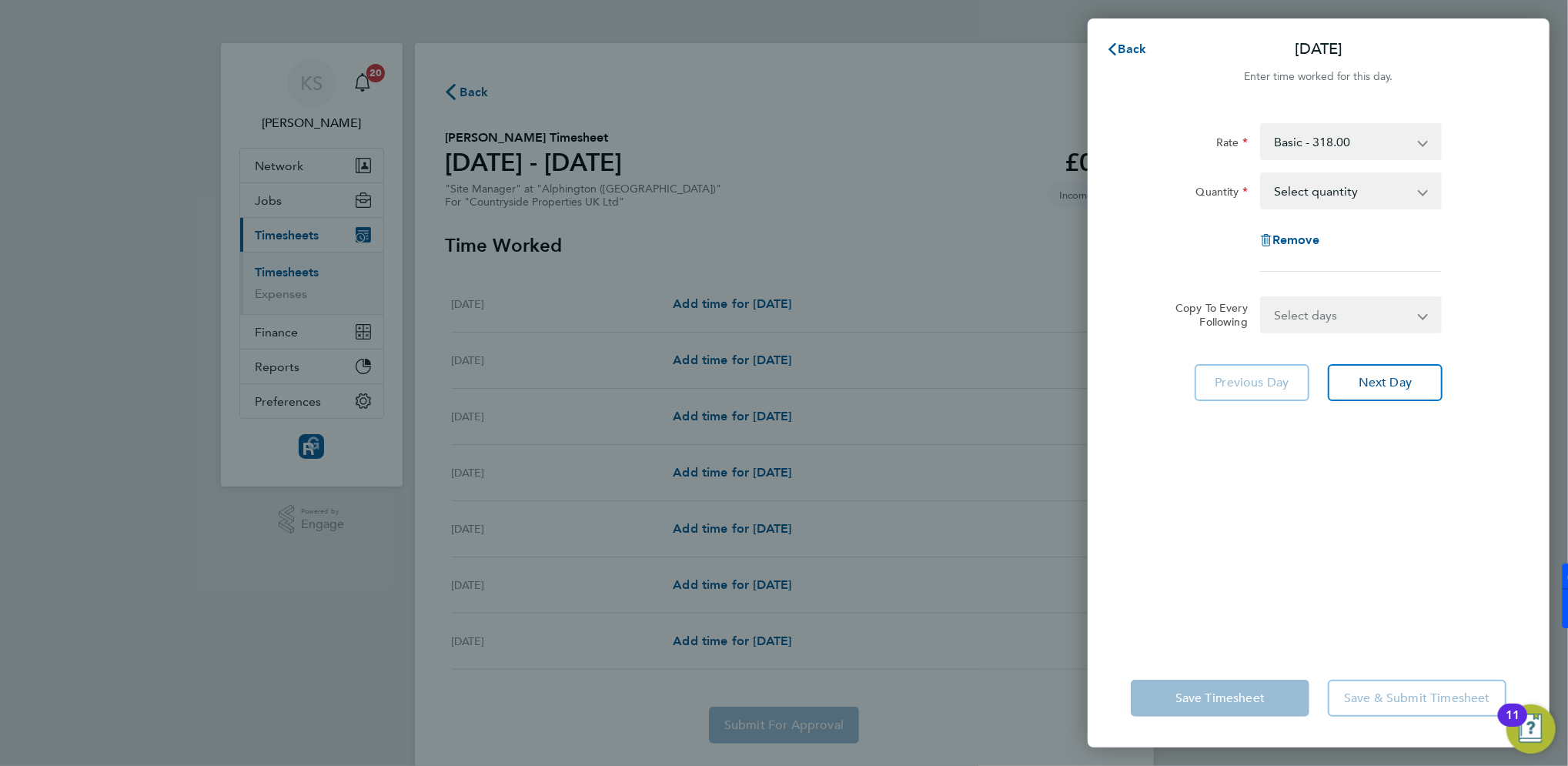
click at [1320, 199] on select "Select quantity 0.5 1" at bounding box center [1341, 191] width 160 height 34
select select "1"
click at [1262, 174] on select "Select quantity 0.5 1" at bounding box center [1341, 191] width 160 height 34
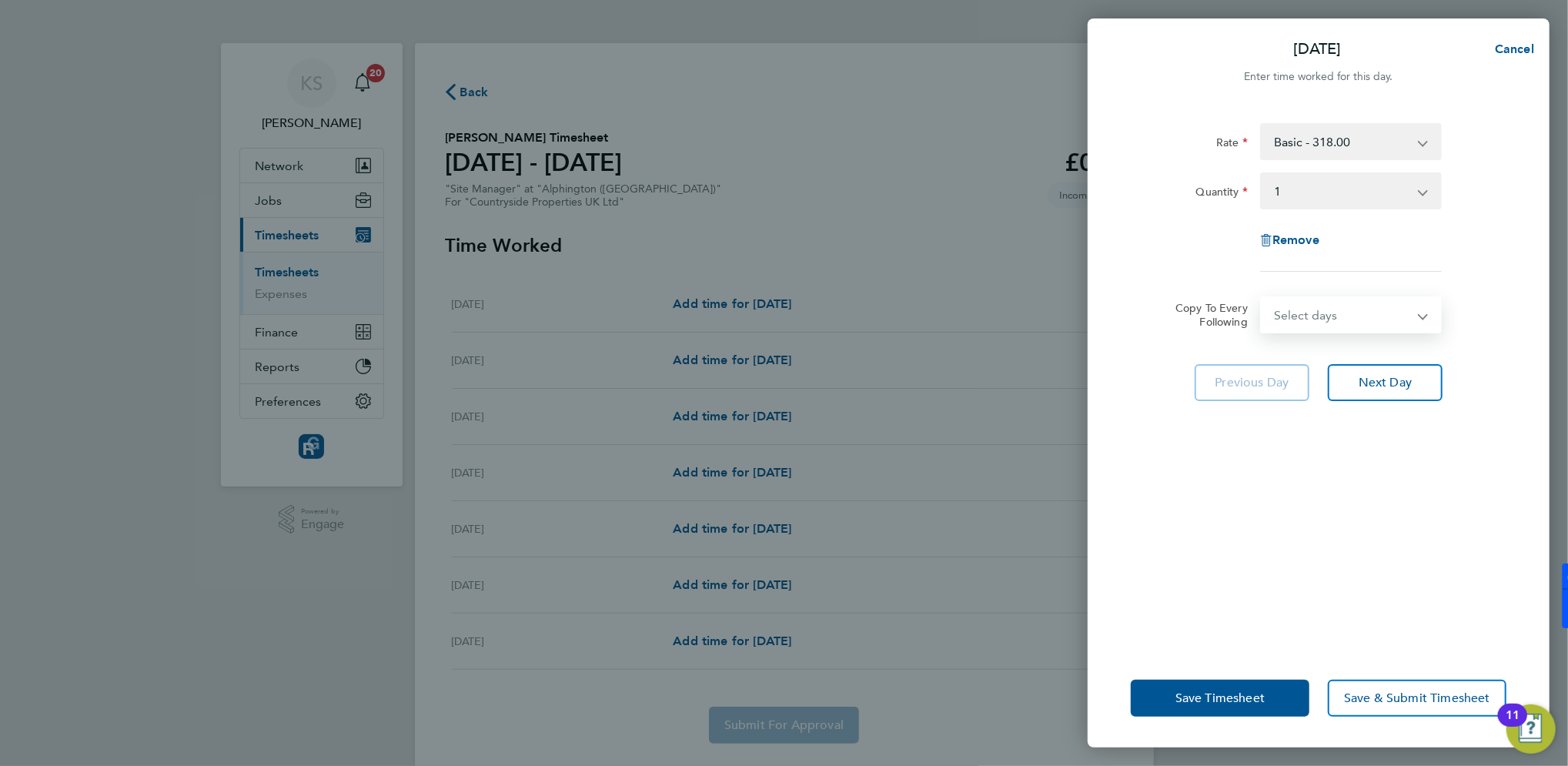
click at [1295, 314] on select "Select days Day Weekday (Mon-Fri) Weekend (Sat-Sun) [DATE] [DATE] [DATE] [DATE]…" at bounding box center [1342, 315] width 161 height 34
select select "WEEKDAY"
click at [1262, 298] on select "Select days Day Weekday (Mon-Fri) Weekend (Sat-Sun) [DATE] [DATE] [DATE] [DATE]…" at bounding box center [1342, 315] width 161 height 34
select select "[DATE]"
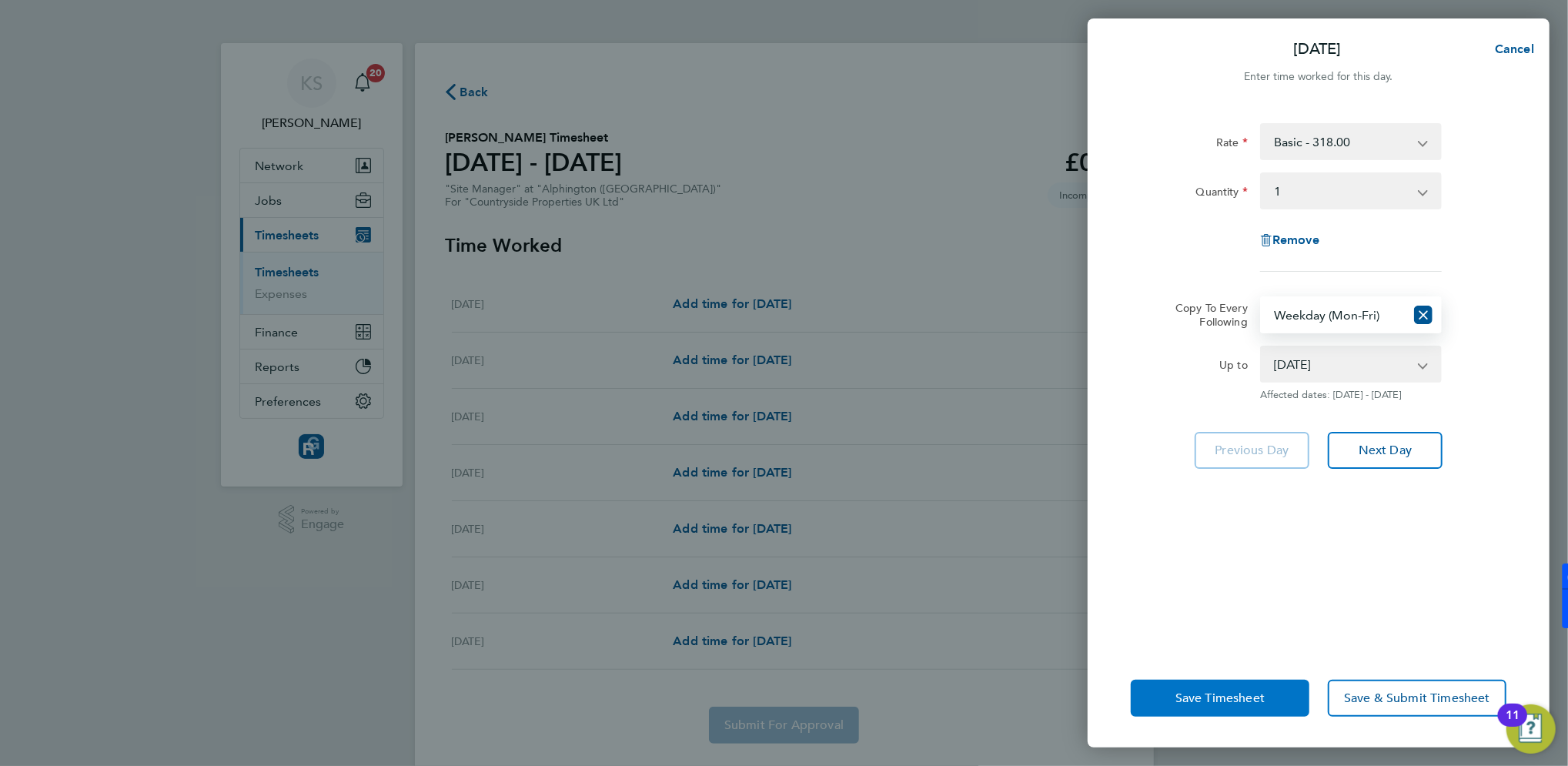
click at [1220, 700] on span "Save Timesheet" at bounding box center [1219, 698] width 89 height 15
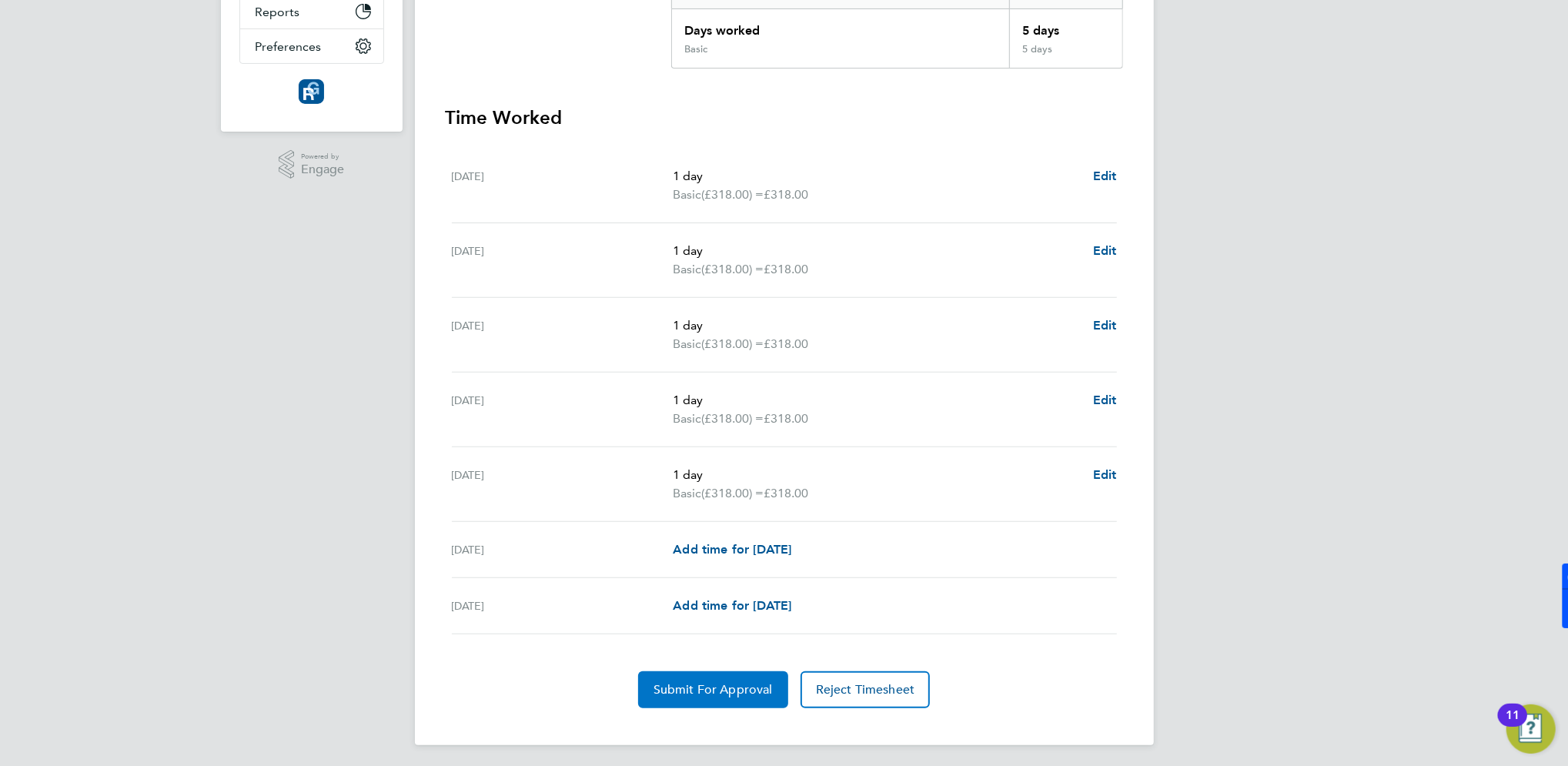
click at [722, 682] on span "Submit For Approval" at bounding box center [713, 689] width 119 height 15
